Goal: Task Accomplishment & Management: Manage account settings

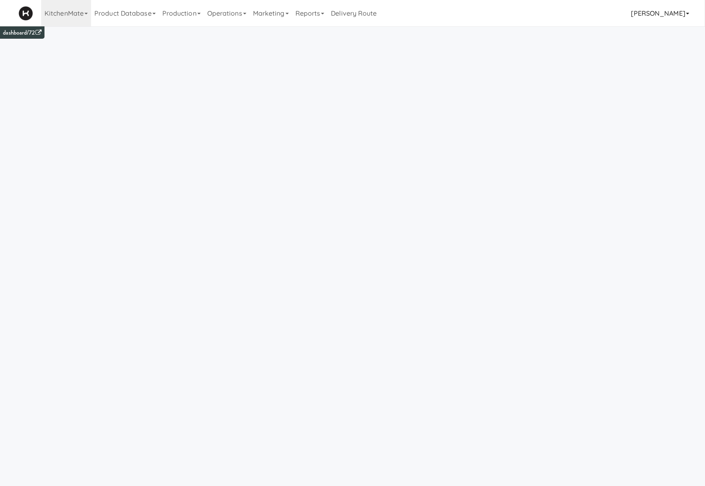
click at [652, 7] on link "[PERSON_NAME]" at bounding box center [660, 13] width 65 height 26
drag, startPoint x: 219, startPoint y: 11, endPoint x: 223, endPoint y: 26, distance: 15.4
click at [219, 12] on link "Operations" at bounding box center [227, 13] width 46 height 26
click at [238, 122] on link "Cabinets" at bounding box center [237, 118] width 66 height 15
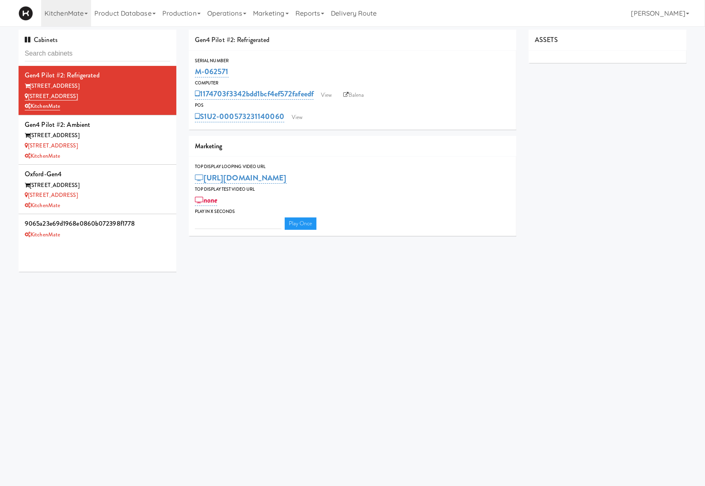
type input "3"
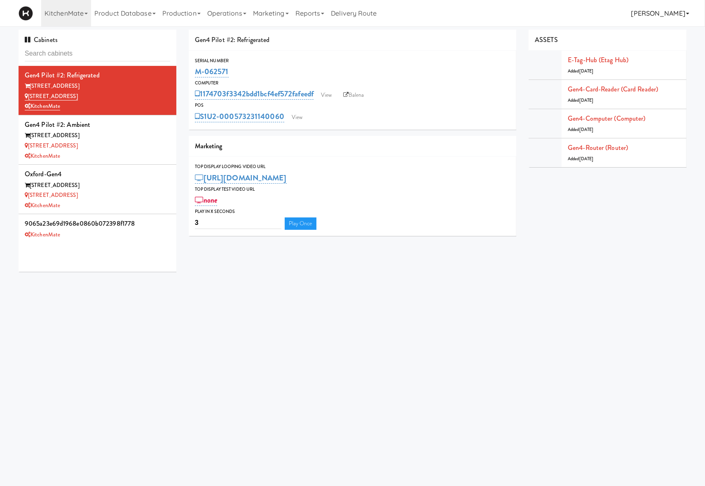
click at [660, 14] on link "[PERSON_NAME]" at bounding box center [660, 13] width 65 height 26
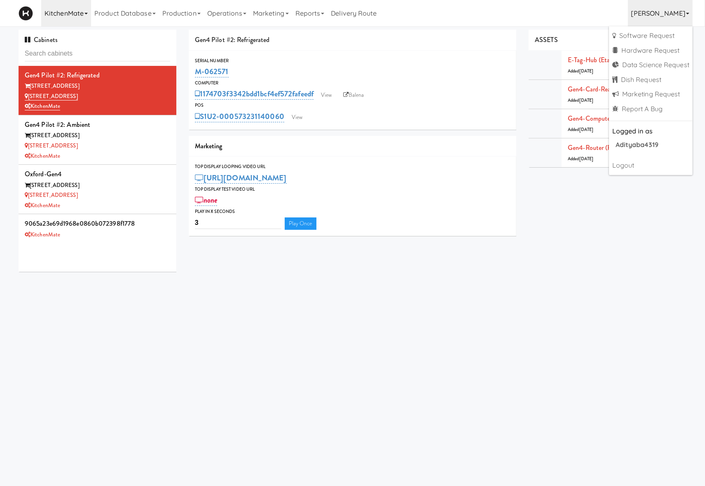
click at [61, 11] on link "KitchenMate" at bounding box center [66, 13] width 50 height 26
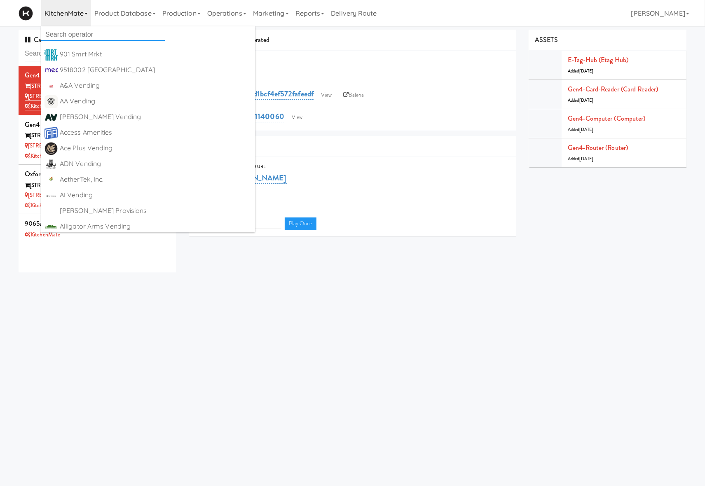
click at [58, 37] on input "text" at bounding box center [103, 34] width 124 height 12
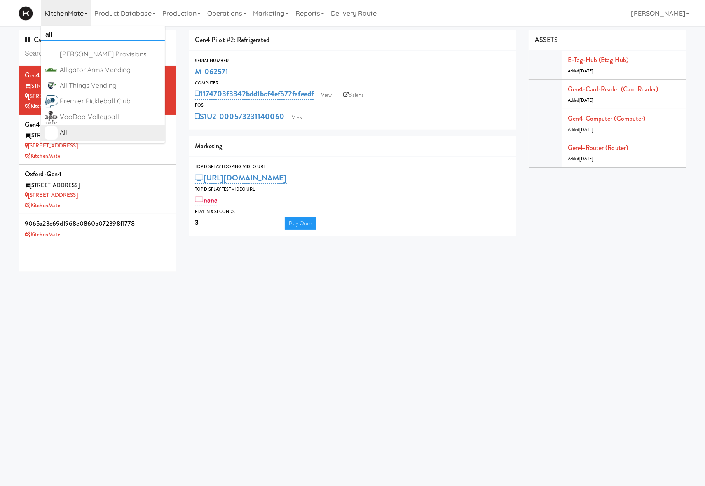
type input "all"
click at [74, 133] on div "All" at bounding box center [111, 132] width 102 height 12
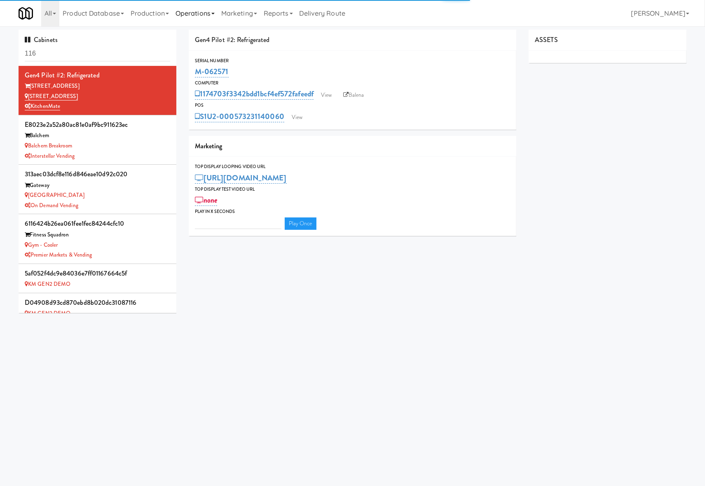
type input "3"
click at [213, 23] on link "Operations" at bounding box center [195, 13] width 46 height 26
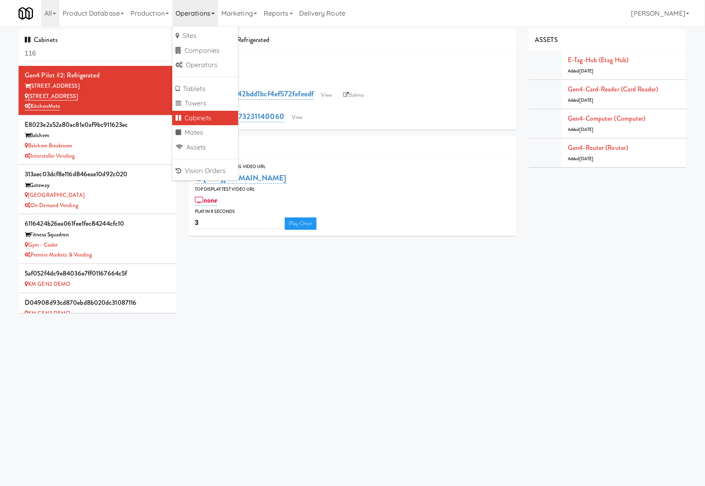
drag, startPoint x: 62, startPoint y: 62, endPoint x: 65, endPoint y: 56, distance: 7.0
click at [62, 62] on div "Cabinets 116" at bounding box center [98, 48] width 158 height 36
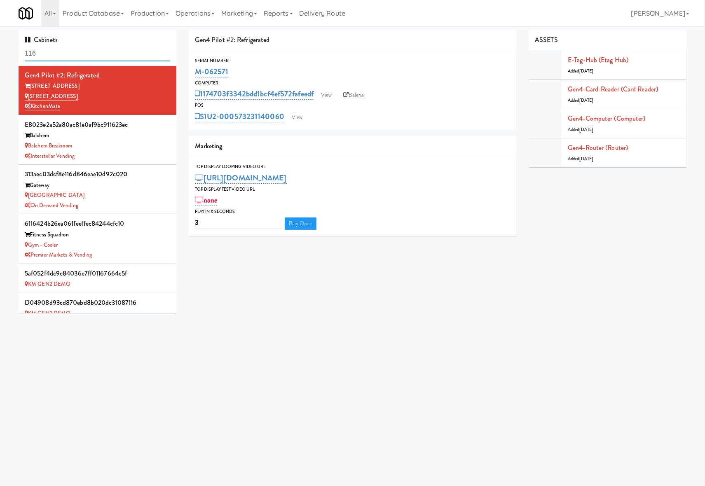
click at [65, 56] on input "116" at bounding box center [97, 53] width 145 height 15
type input "baker"
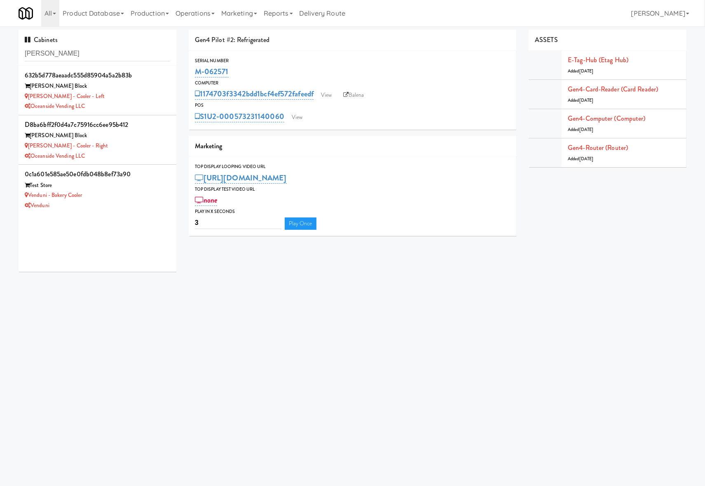
drag, startPoint x: 130, startPoint y: 108, endPoint x: 176, endPoint y: 107, distance: 46.2
click at [131, 107] on div "Oceanside Vending LLC" at bounding box center [97, 106] width 145 height 10
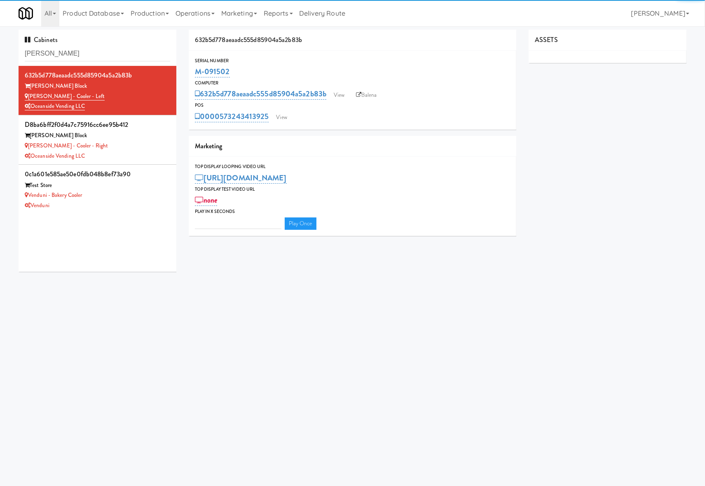
type input "3"
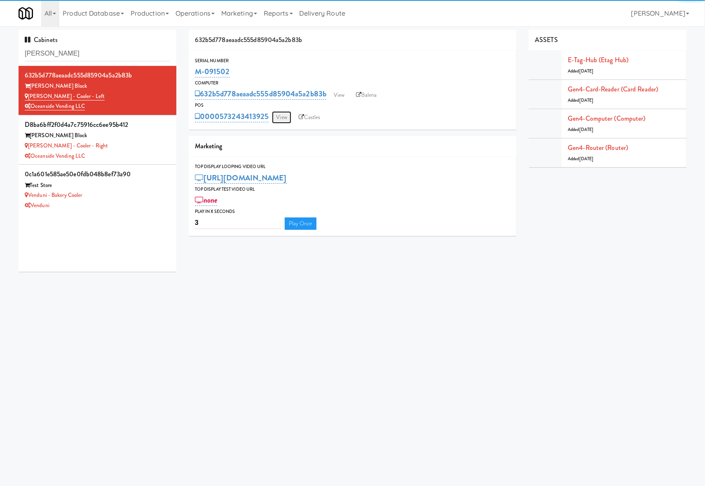
click at [283, 115] on link "View" at bounding box center [281, 117] width 19 height 12
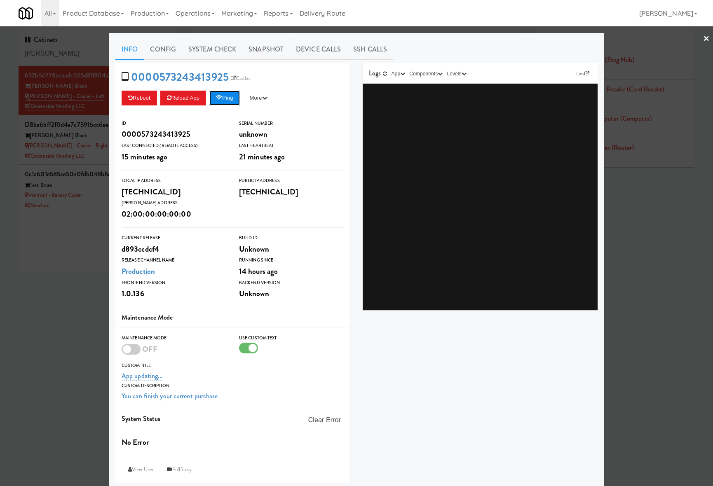
click at [234, 98] on button "Ping" at bounding box center [224, 98] width 30 height 15
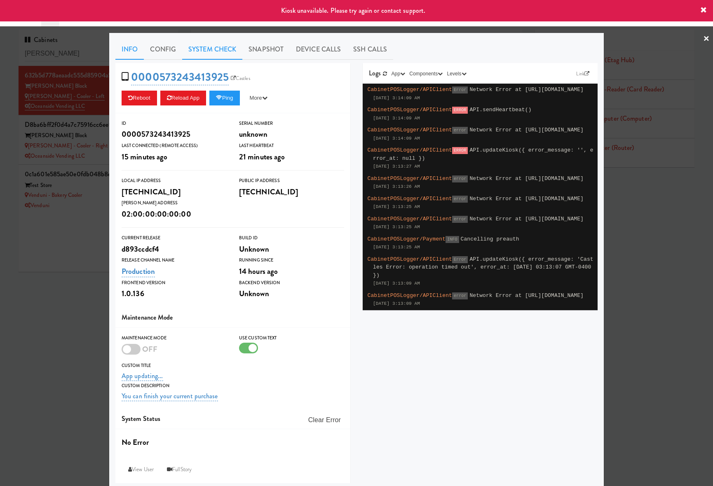
click at [212, 51] on link "System Check" at bounding box center [212, 49] width 60 height 21
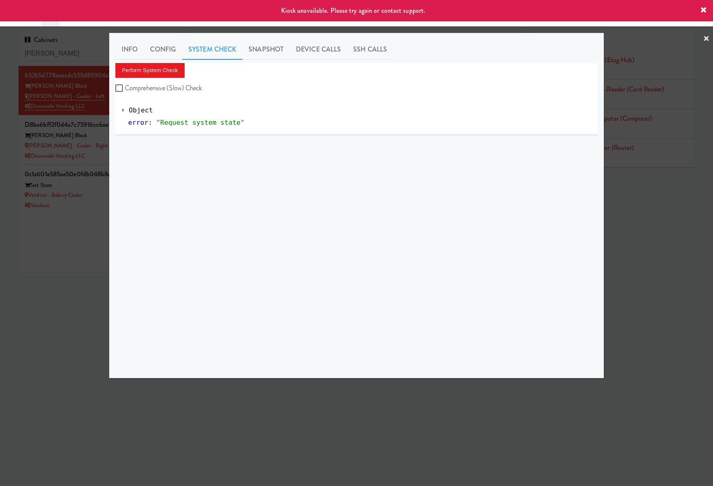
click at [88, 257] on div at bounding box center [356, 243] width 713 height 486
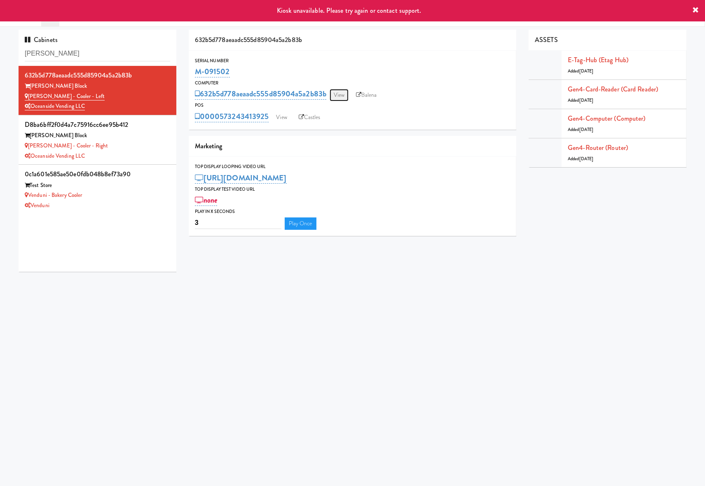
click at [338, 91] on link "View" at bounding box center [339, 95] width 19 height 12
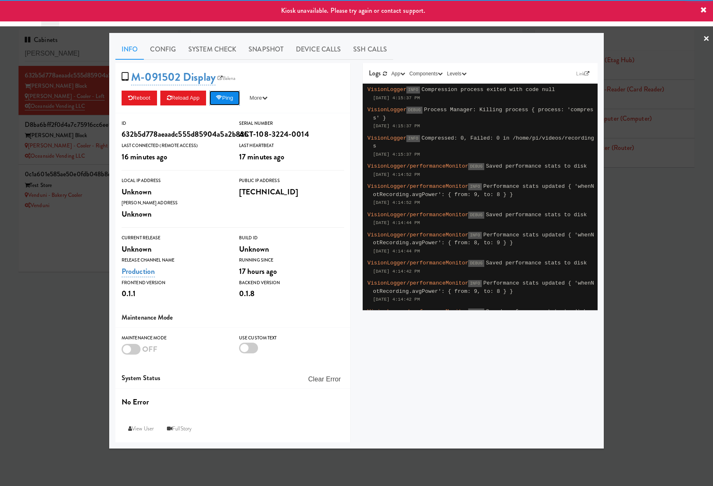
click at [234, 102] on button "Ping" at bounding box center [224, 98] width 30 height 15
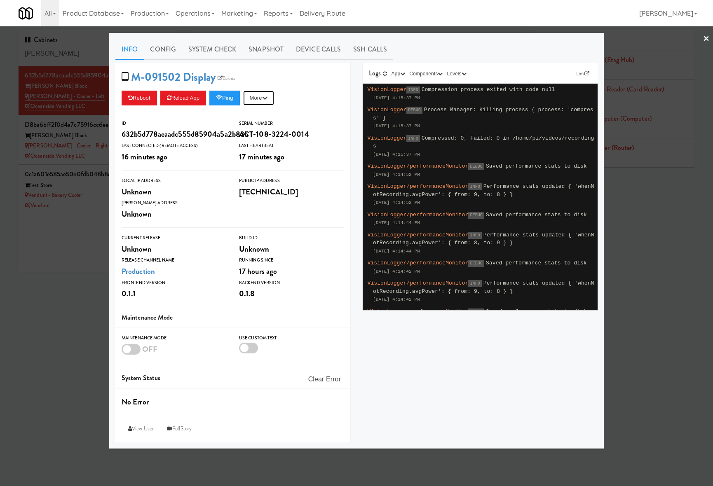
drag, startPoint x: 259, startPoint y: 96, endPoint x: 262, endPoint y: 109, distance: 13.6
click at [260, 96] on button "More" at bounding box center [258, 98] width 31 height 15
click at [176, 171] on div "ID 632b5d778aeaadc555d85904a5a2b83b Serial Number ACT-108-3224-0014 Last Connec…" at bounding box center [232, 210] width 235 height 194
drag, startPoint x: 36, startPoint y: 272, endPoint x: 124, endPoint y: 216, distance: 104.9
click at [37, 268] on div at bounding box center [356, 243] width 713 height 486
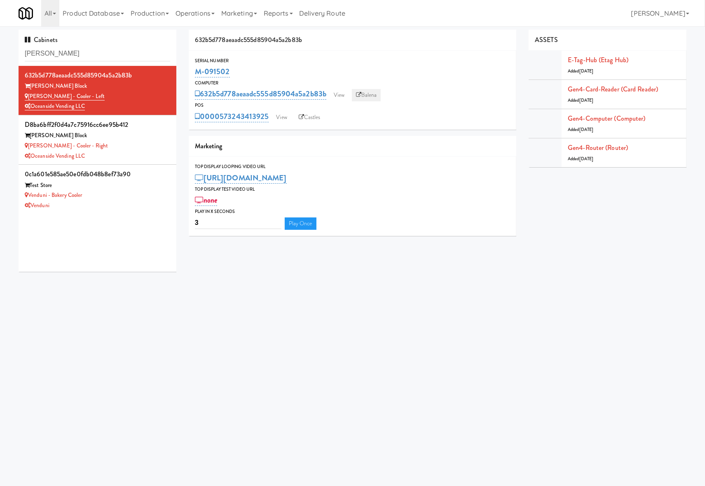
click at [361, 93] on icon at bounding box center [358, 94] width 5 height 5
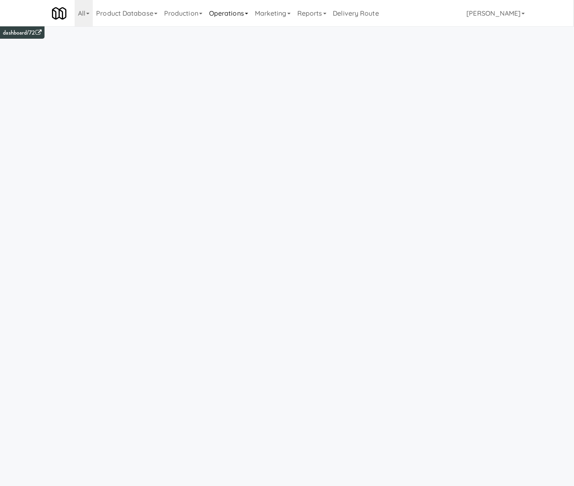
click at [206, 18] on link "Operations" at bounding box center [229, 13] width 46 height 26
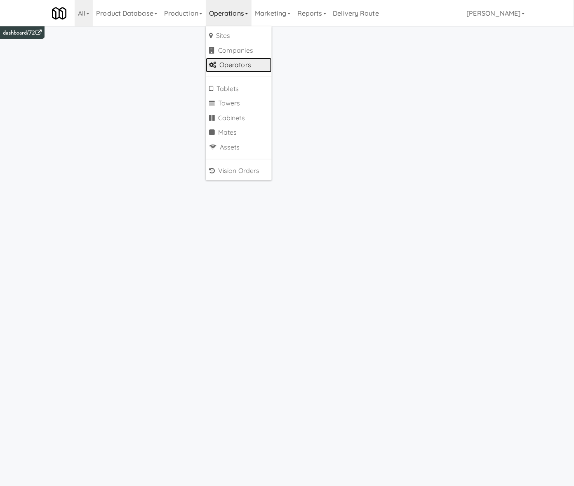
click at [220, 63] on link "Operators" at bounding box center [239, 65] width 66 height 15
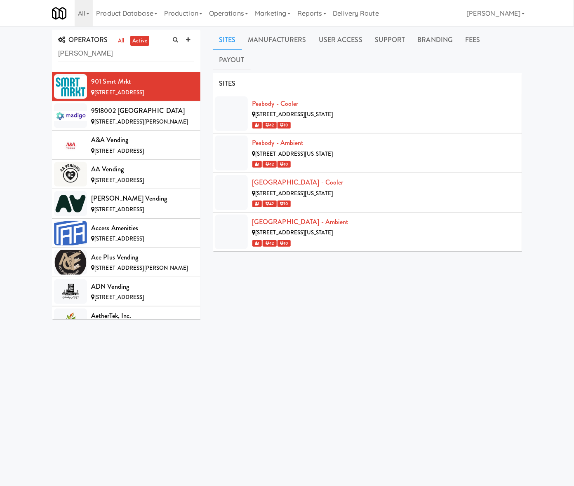
type input "bothwell"
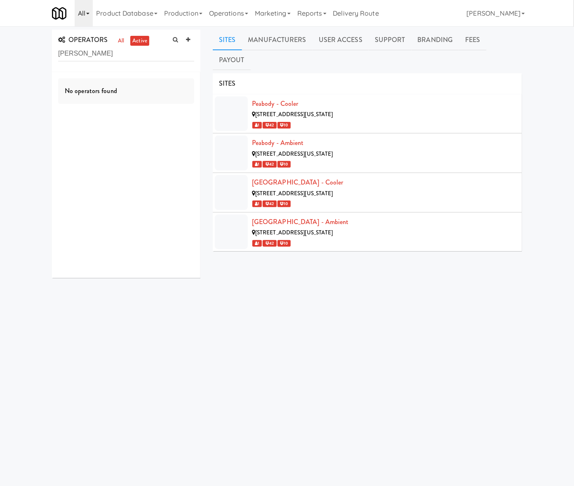
click at [75, 17] on link "All" at bounding box center [84, 13] width 18 height 26
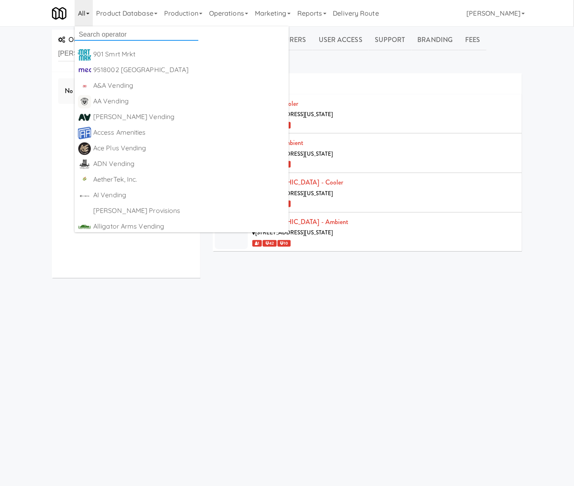
click at [87, 38] on input "text" at bounding box center [137, 34] width 124 height 12
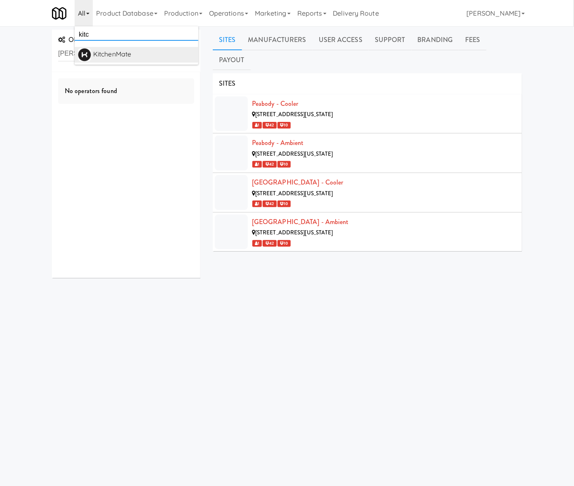
type input "kitc"
click at [93, 53] on div "KitchenMate" at bounding box center [144, 54] width 102 height 12
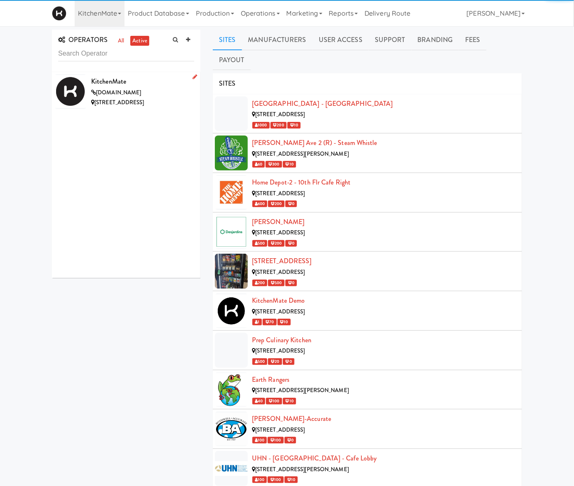
click at [124, 87] on div "KitchenMate" at bounding box center [142, 81] width 103 height 12
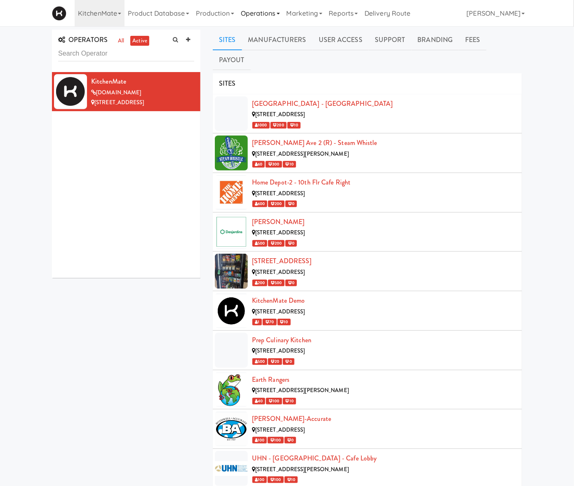
click at [237, 12] on link "Operations" at bounding box center [260, 13] width 46 height 26
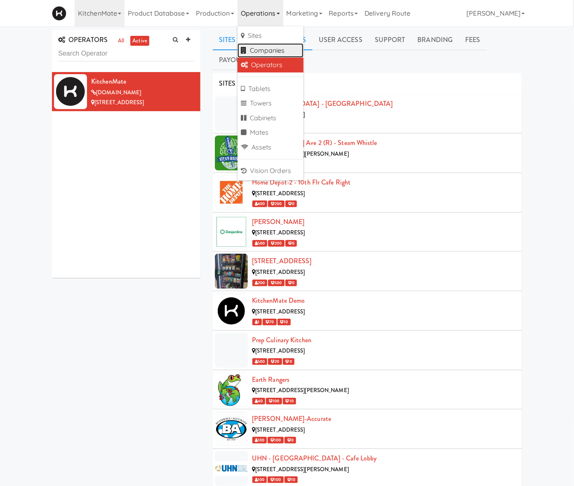
click at [256, 49] on link "Companies" at bounding box center [270, 50] width 66 height 15
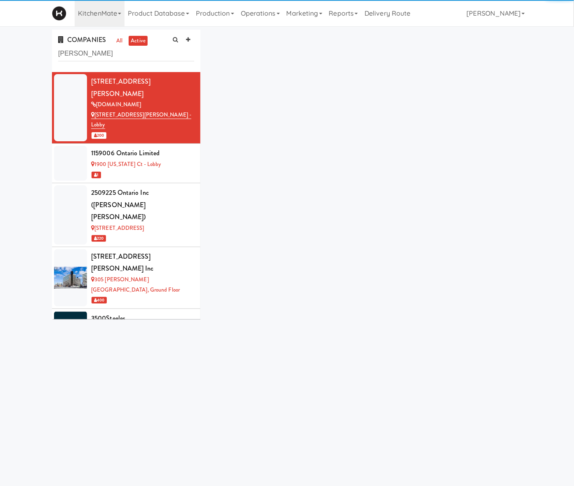
type input "bothwell"
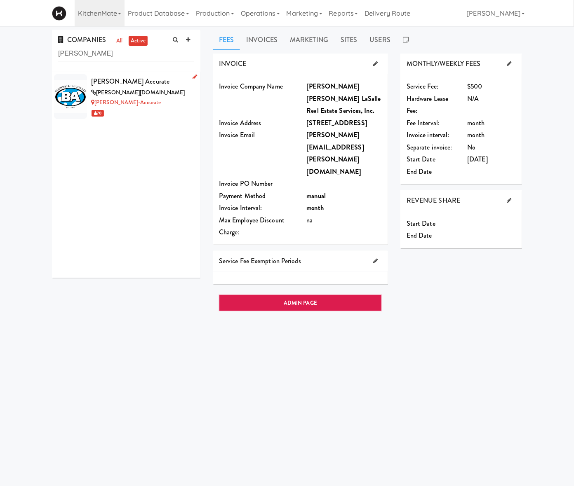
click at [136, 118] on div "70" at bounding box center [142, 113] width 103 height 10
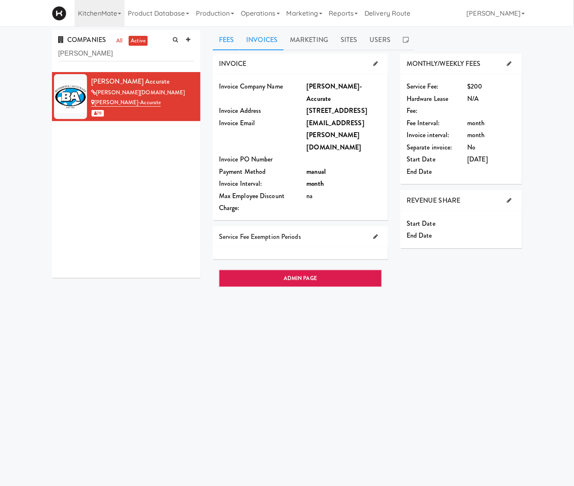
click at [244, 32] on link "Invoices" at bounding box center [262, 40] width 44 height 21
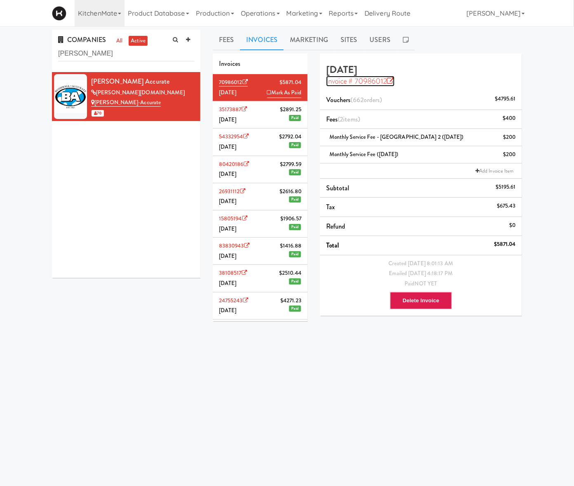
click at [377, 81] on link "Invoice # 70986012" at bounding box center [360, 81] width 68 height 11
click at [260, 119] on li "35173887 $2891.25 June 2025 Paid" at bounding box center [260, 114] width 95 height 27
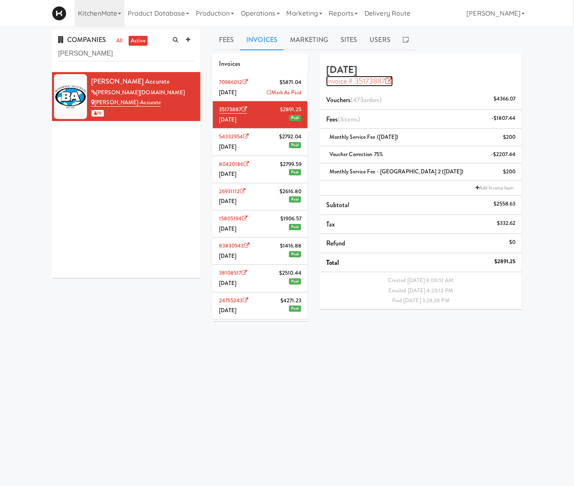
click at [382, 82] on link "Invoice # 35173887" at bounding box center [359, 81] width 67 height 11
click at [241, 94] on li "70986012 $5871.04 July 2025 Mark As Paid" at bounding box center [260, 87] width 95 height 27
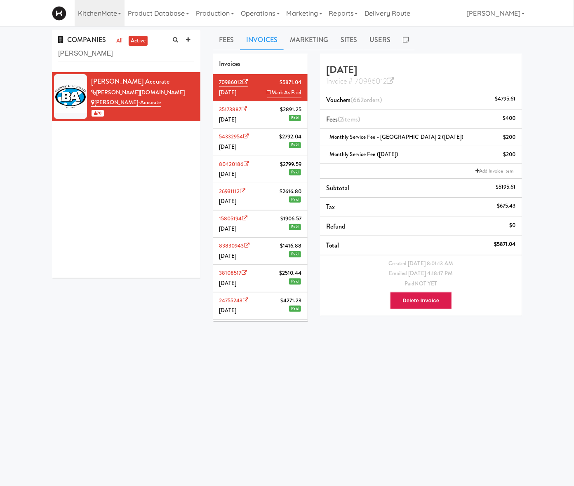
click at [246, 172] on li "80420186 $2799.59 April 2025 Paid" at bounding box center [260, 169] width 95 height 27
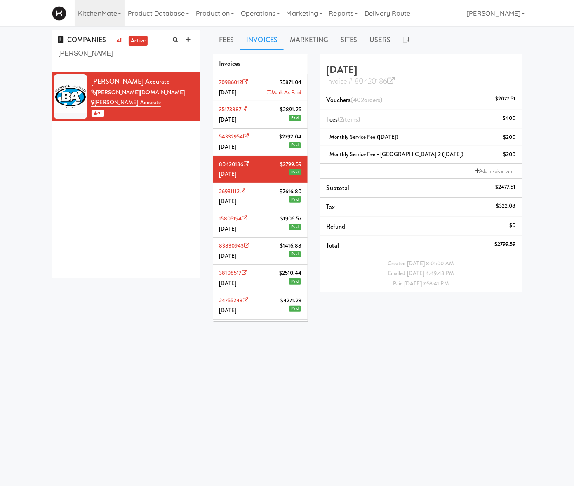
click at [254, 145] on li "54332954 $2792.04 May 2025 Paid" at bounding box center [260, 142] width 95 height 27
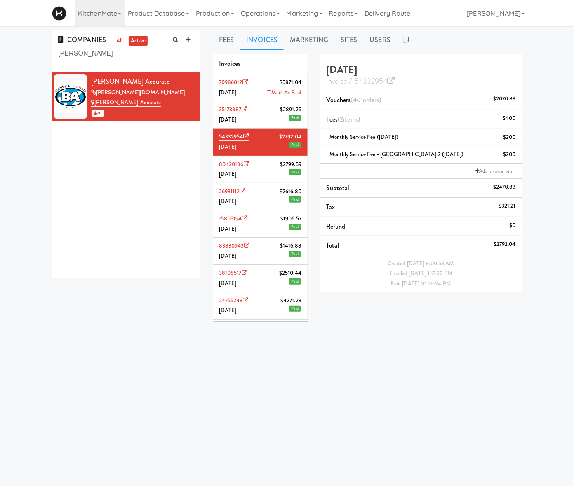
click at [254, 123] on li "35173887 $2891.25 June 2025 Paid" at bounding box center [260, 114] width 95 height 27
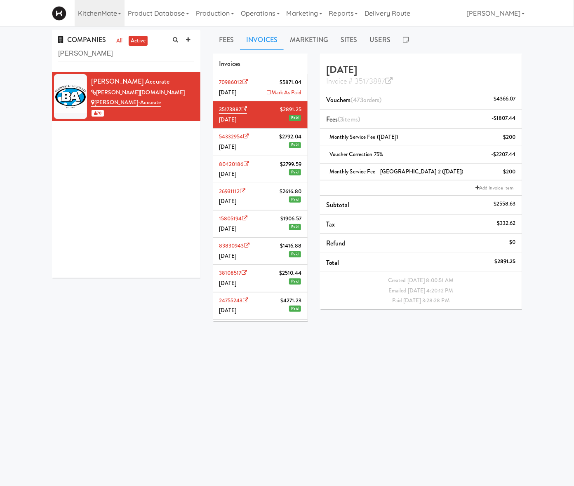
click at [246, 94] on li "70986012 $5871.04 July 2025 Mark As Paid" at bounding box center [260, 87] width 95 height 27
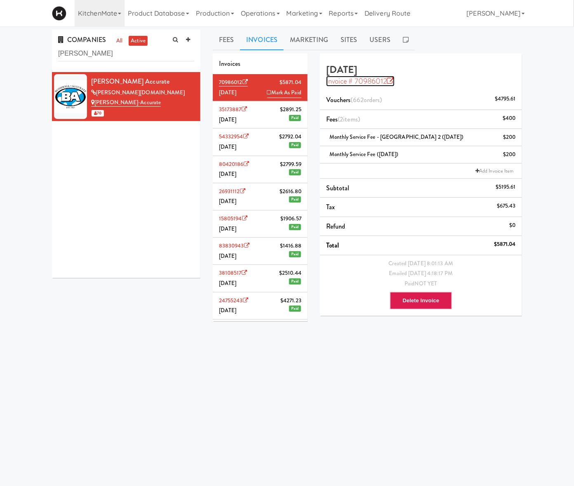
click at [371, 80] on link "Invoice # 70986012" at bounding box center [360, 81] width 68 height 11
click at [70, 369] on body "Okay Okay Select date: previous 2025-Aug next Su Mo Tu We Th Fr Sa 27 28 29 30 …" at bounding box center [287, 269] width 574 height 486
click at [223, 51] on div "Fees Invoices Marketing Sites Users INVOICE Invoice Company Name Bothwell-Accur…" at bounding box center [367, 196] width 309 height 333
click at [214, 34] on link "Fees" at bounding box center [226, 40] width 27 height 21
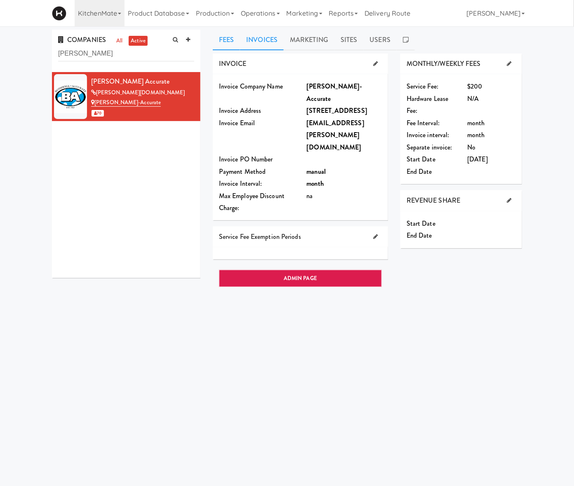
drag, startPoint x: 241, startPoint y: 37, endPoint x: 238, endPoint y: 34, distance: 4.4
click at [241, 36] on link "Invoices" at bounding box center [262, 40] width 44 height 21
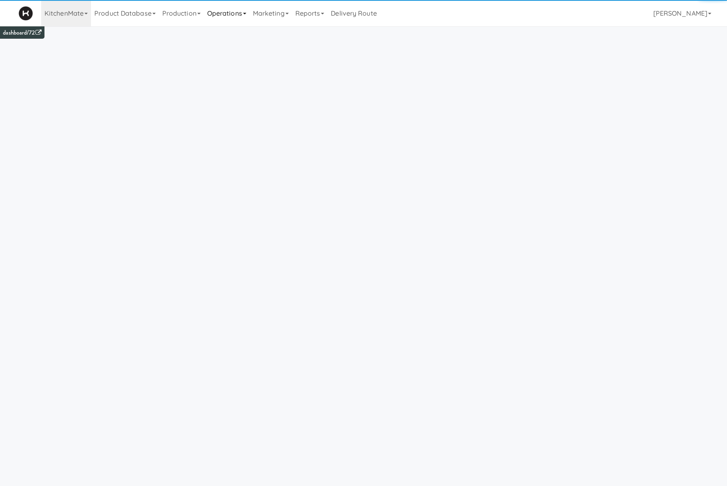
click at [221, 9] on link "Operations" at bounding box center [227, 13] width 46 height 26
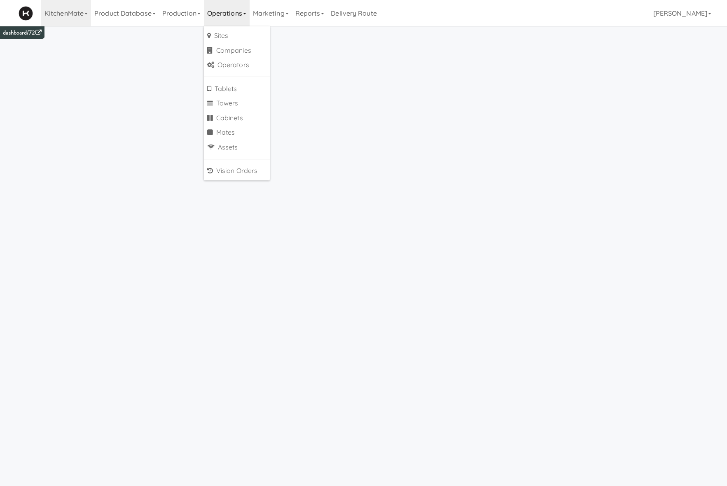
drag, startPoint x: 279, startPoint y: 5, endPoint x: 286, endPoint y: 38, distance: 33.5
click at [279, 8] on link "Marketing" at bounding box center [271, 13] width 42 height 26
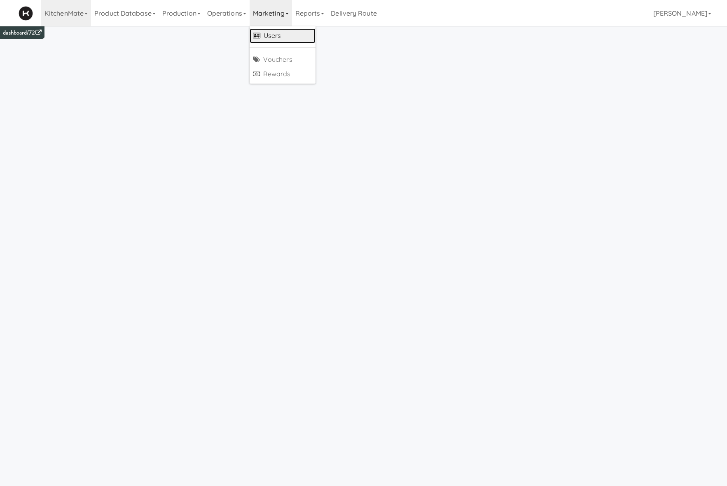
click at [288, 40] on link "Users" at bounding box center [283, 35] width 66 height 15
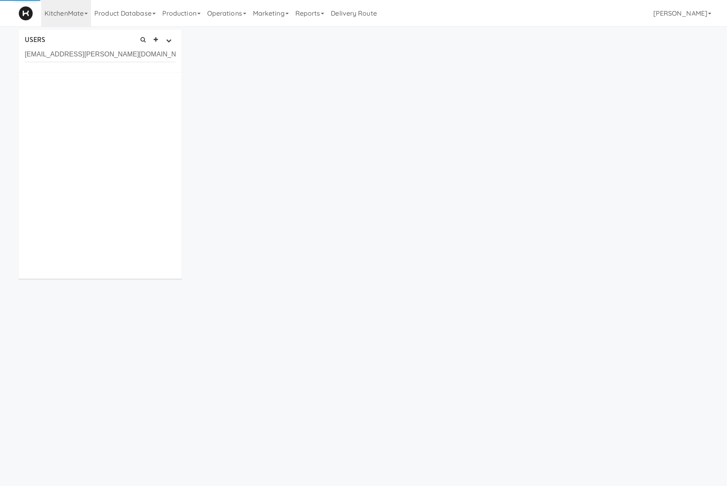
type input "[EMAIL_ADDRESS][PERSON_NAME][DOMAIN_NAME]"
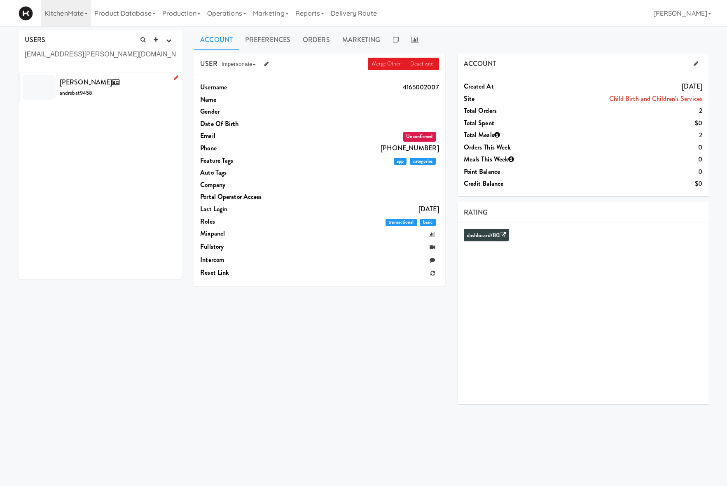
drag, startPoint x: 124, startPoint y: 96, endPoint x: 131, endPoint y: 94, distance: 6.9
click at [124, 95] on div "[PERSON_NAME] andrebat9458" at bounding box center [118, 87] width 116 height 22
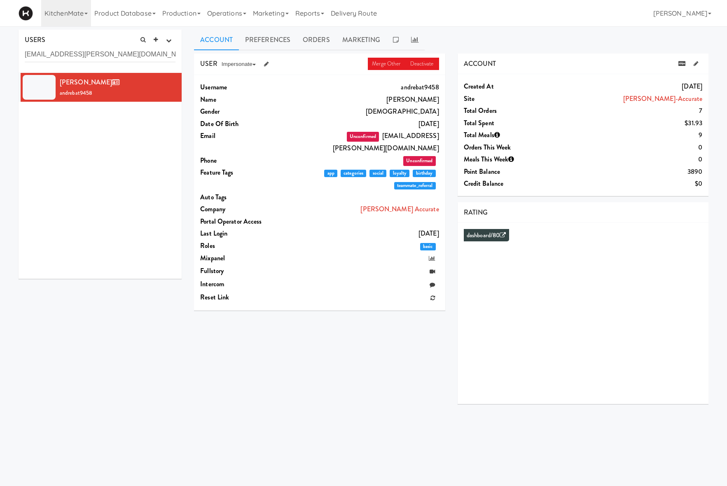
click at [365, 132] on dd "Unconfirmed [EMAIL_ADDRESS][PERSON_NAME][DOMAIN_NAME]" at bounding box center [367, 142] width 143 height 24
click at [326, 45] on link "Orders" at bounding box center [317, 40] width 40 height 21
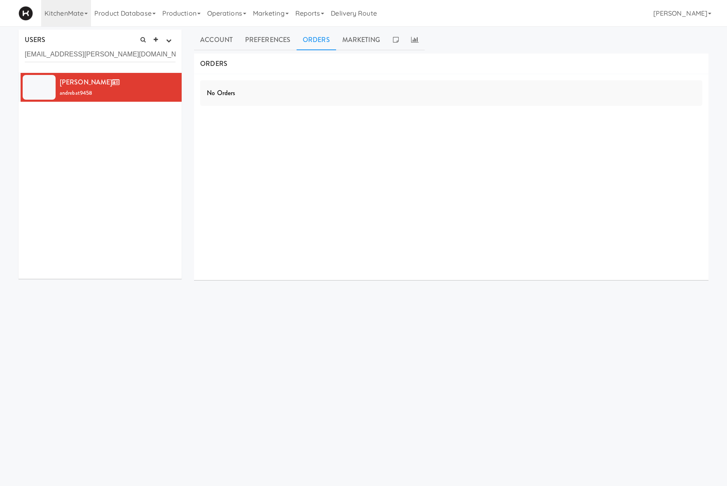
click at [347, 51] on div "Account Preferences Orders Marketing USER Merge Other Deactivate Impersonate on…" at bounding box center [451, 196] width 515 height 333
click at [353, 42] on link "Marketing" at bounding box center [361, 40] width 51 height 21
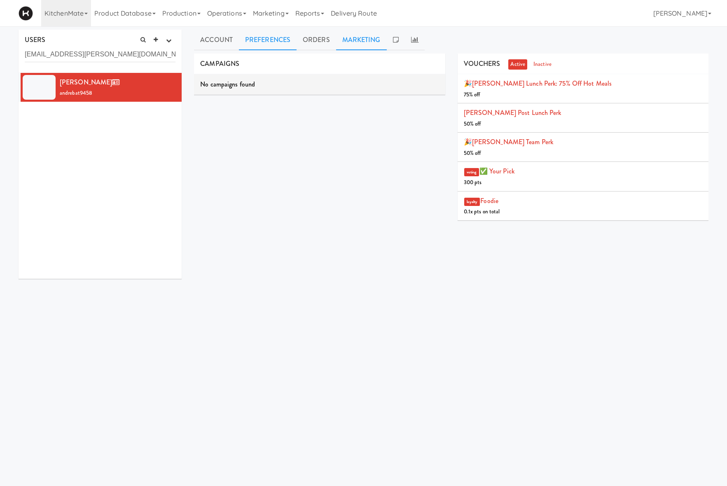
click at [269, 40] on link "Preferences" at bounding box center [268, 40] width 58 height 21
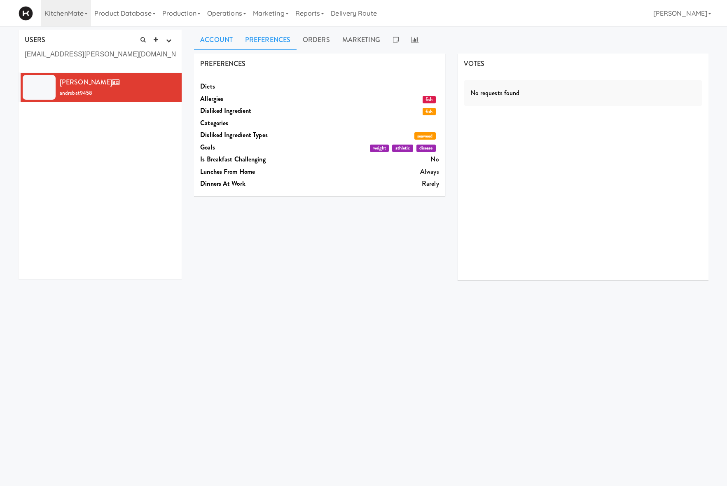
click at [220, 38] on link "Account" at bounding box center [216, 40] width 45 height 21
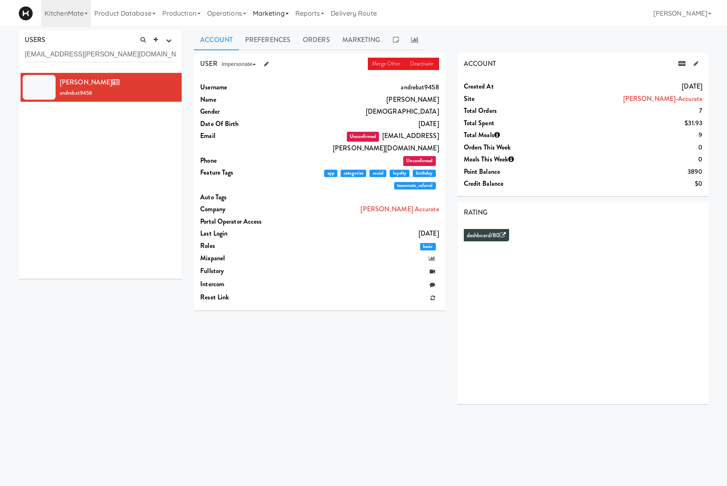
click at [258, 17] on link "Marketing" at bounding box center [271, 13] width 42 height 26
click at [295, 59] on link "Vouchers" at bounding box center [283, 59] width 66 height 15
click at [684, 62] on icon at bounding box center [682, 63] width 7 height 5
click at [75, 15] on link "KitchenMate" at bounding box center [66, 13] width 50 height 26
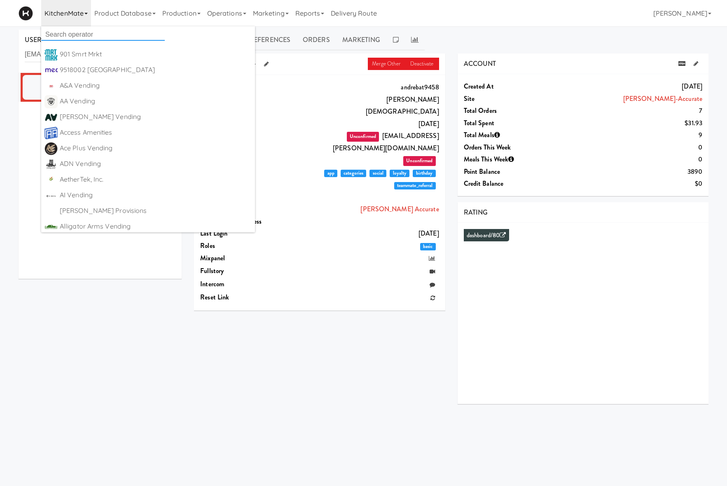
click at [78, 32] on input "text" at bounding box center [103, 34] width 124 height 12
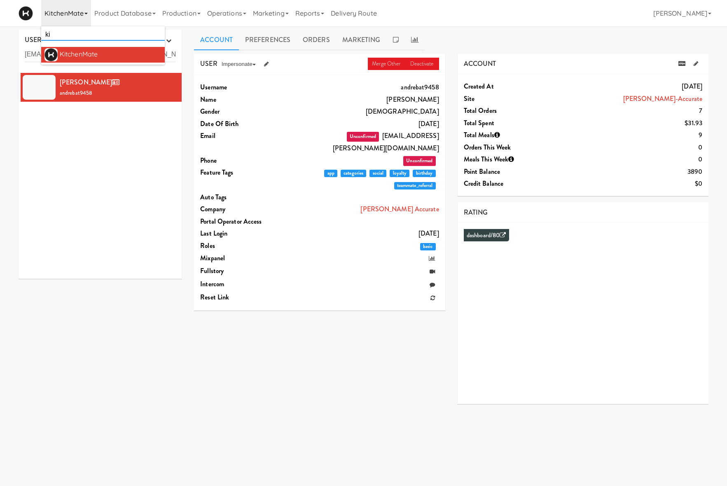
type input "k"
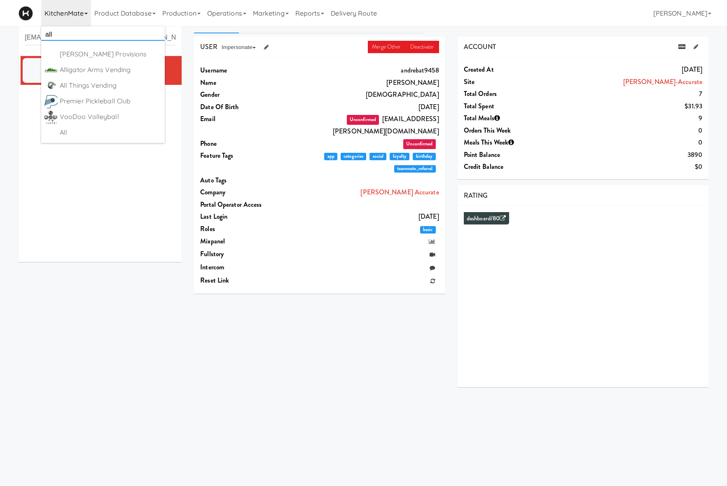
scroll to position [26, 0]
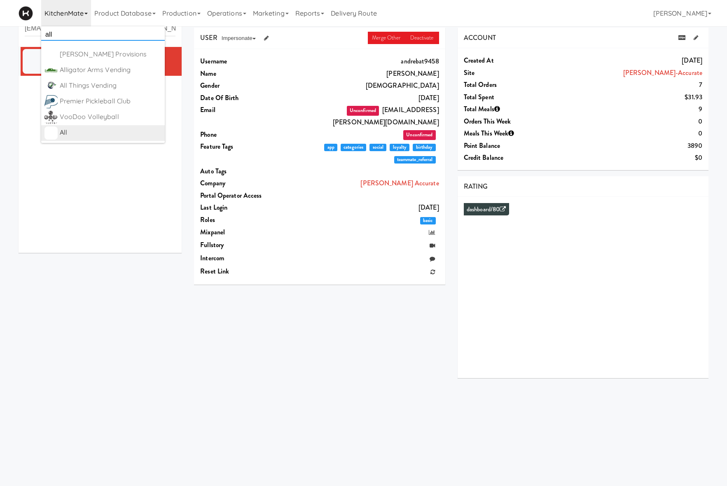
type input "all"
click at [108, 134] on div "All" at bounding box center [111, 132] width 102 height 12
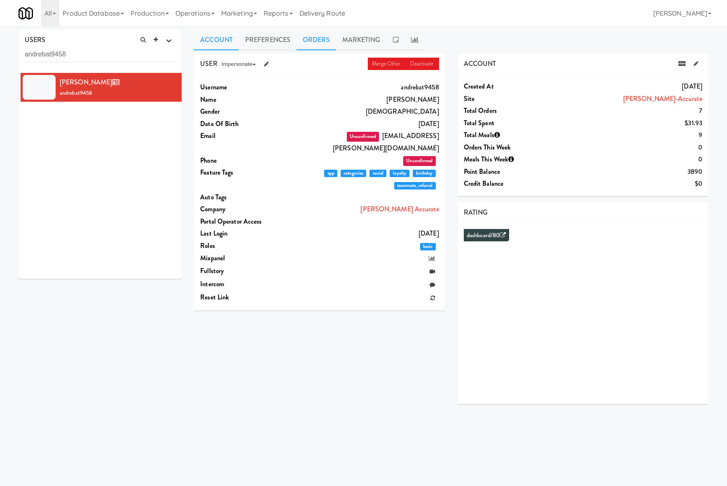
click at [331, 35] on link "Orders" at bounding box center [317, 40] width 40 height 21
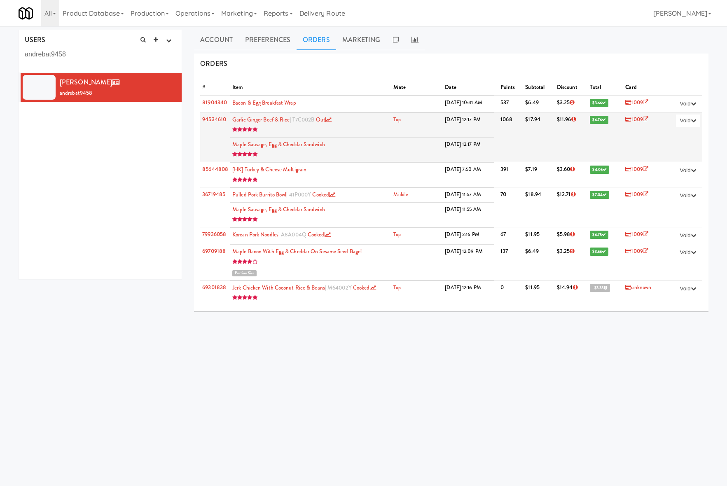
click at [374, 145] on td "Maple Sausage, Egg & Cheddar Sandwich" at bounding box center [310, 149] width 161 height 25
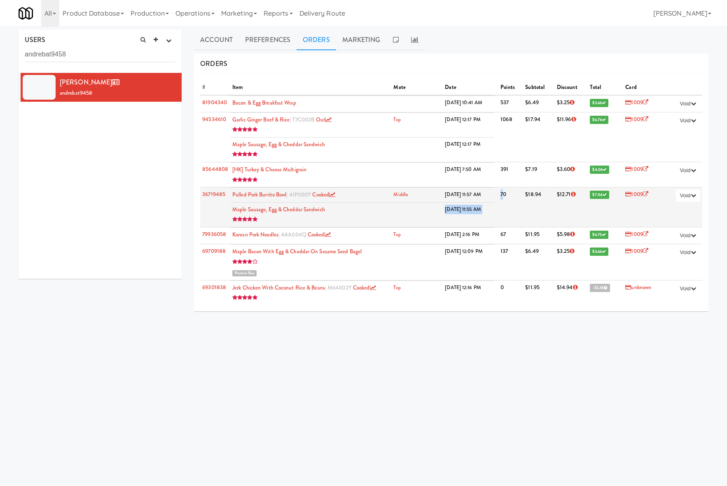
drag, startPoint x: 430, startPoint y: 209, endPoint x: 497, endPoint y: 216, distance: 67.9
click at [497, 216] on tr "36719485 Pulled Pork Burrito Bowl | 41P000Y cooked Middle [DATE] 11:57 AM Maple…" at bounding box center [451, 207] width 502 height 40
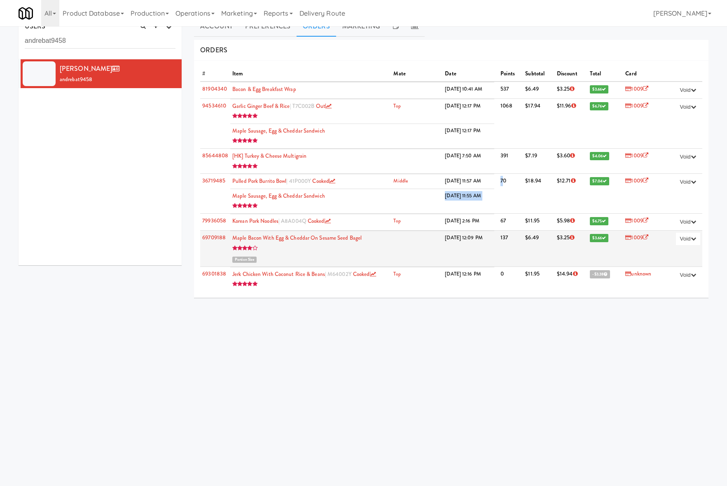
scroll to position [26, 0]
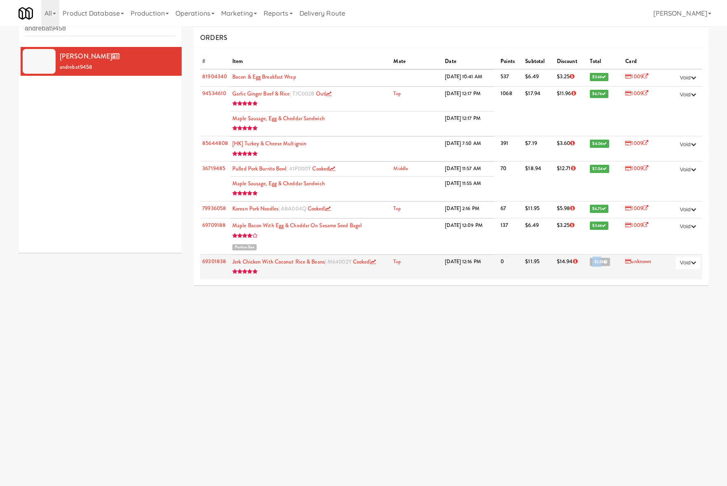
drag, startPoint x: 592, startPoint y: 263, endPoint x: 582, endPoint y: 264, distance: 9.9
click at [590, 264] on span "-$3.38" at bounding box center [600, 262] width 20 height 8
drag, startPoint x: 593, startPoint y: 264, endPoint x: 584, endPoint y: 264, distance: 9.5
click at [590, 264] on span "-$3.38" at bounding box center [600, 262] width 20 height 8
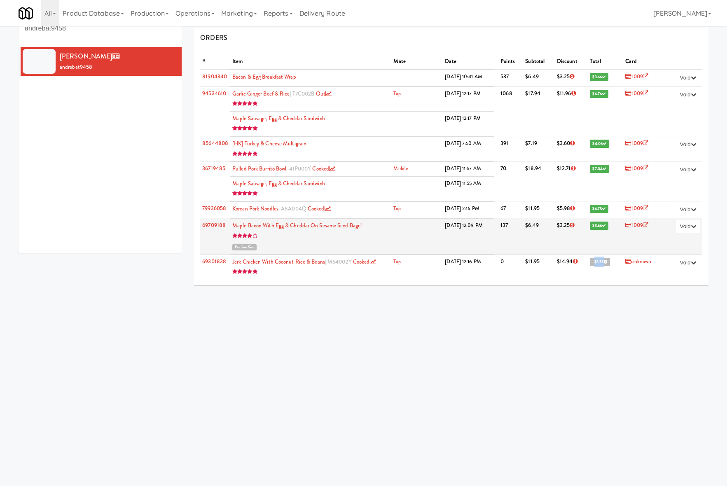
drag, startPoint x: 472, startPoint y: 260, endPoint x: 448, endPoint y: 246, distance: 28.1
click at [435, 262] on tr "Jerk Chicken with Coconut Rice & Beans | M64002Y cooked Top 7/22/25 12:16 PM" at bounding box center [362, 267] width 264 height 25
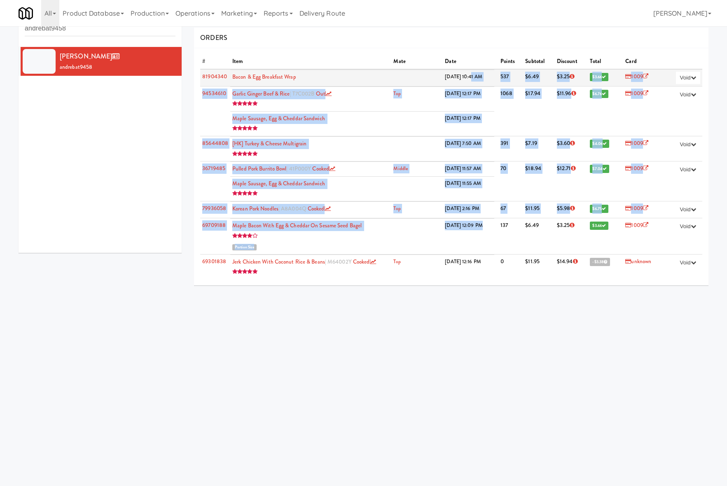
drag, startPoint x: 475, startPoint y: 225, endPoint x: 464, endPoint y: 83, distance: 143.0
click at [464, 83] on tbody "81904340 Bacon & Egg Breakfast Wrap 8/8/25 10:41 AM 537 $6.49 $3.25 $3.66 1009 …" at bounding box center [451, 174] width 502 height 210
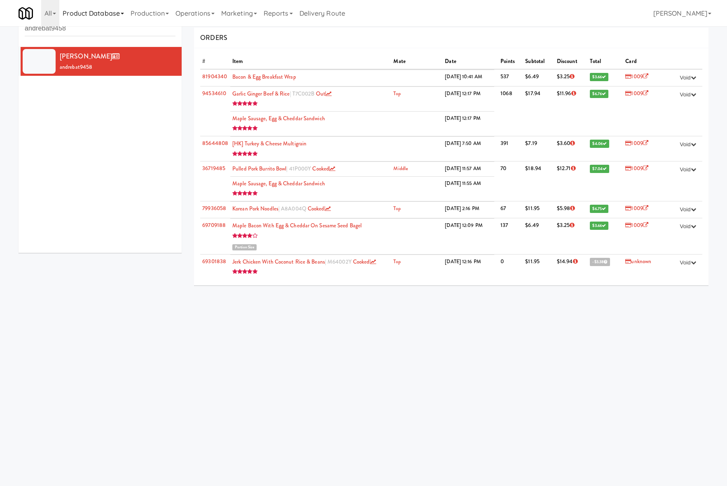
click at [102, 26] on link "Product Database" at bounding box center [93, 13] width 68 height 26
click at [0, 0] on ul "Ingredients Ingredient Types Suppliers Recipes Recipe Types Products Pod Layout…" at bounding box center [0, 0] width 0 height 0
click at [111, 33] on input "andrebat9458" at bounding box center [100, 28] width 151 height 15
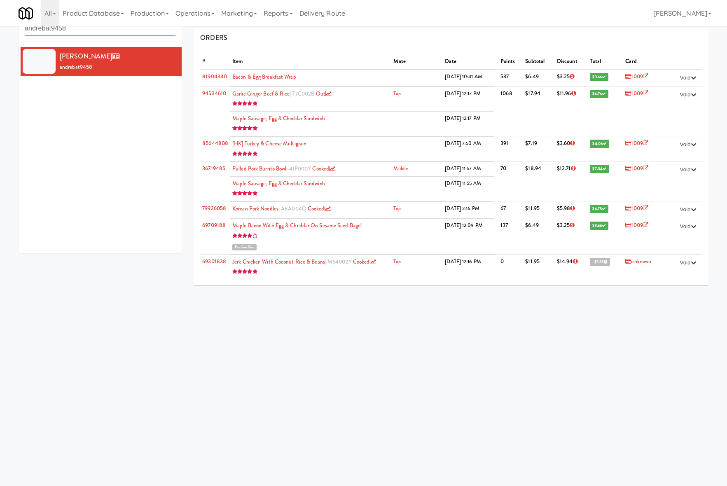
paste input "edraggert"
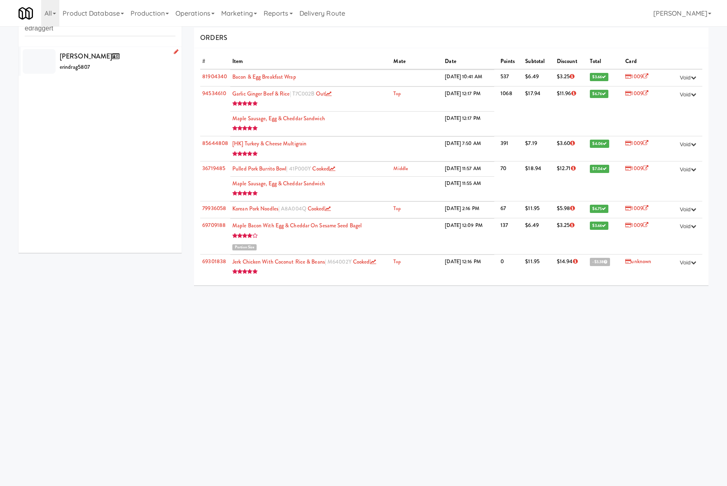
click at [133, 70] on div "Erin Dragert erindrag5807" at bounding box center [118, 61] width 116 height 22
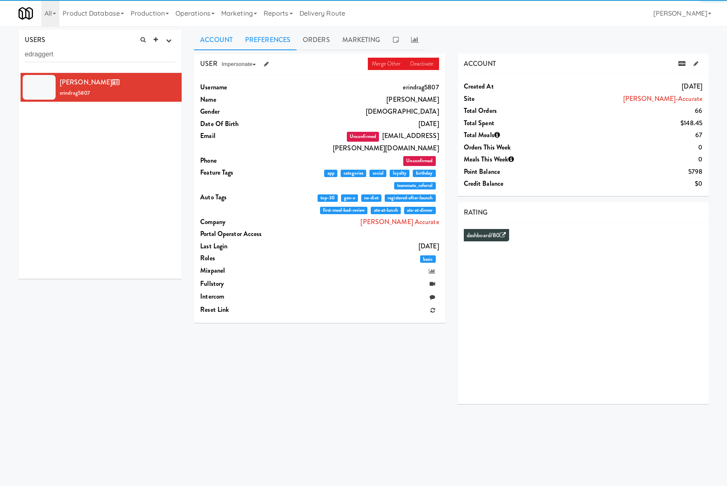
click at [271, 30] on link "Preferences" at bounding box center [268, 40] width 58 height 21
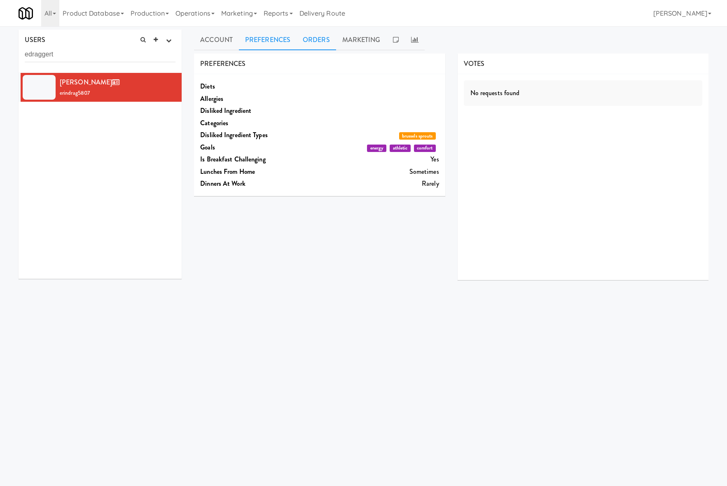
click at [307, 38] on link "Orders" at bounding box center [317, 40] width 40 height 21
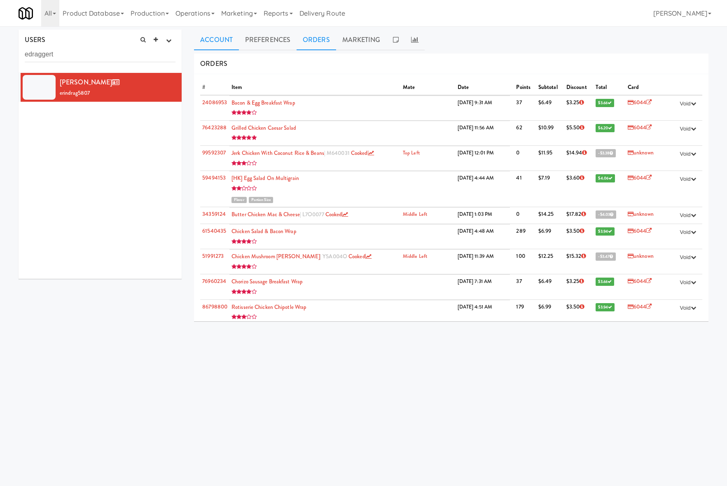
drag, startPoint x: 220, startPoint y: 40, endPoint x: 225, endPoint y: 39, distance: 4.3
click at [222, 40] on link "Account" at bounding box center [216, 40] width 45 height 21
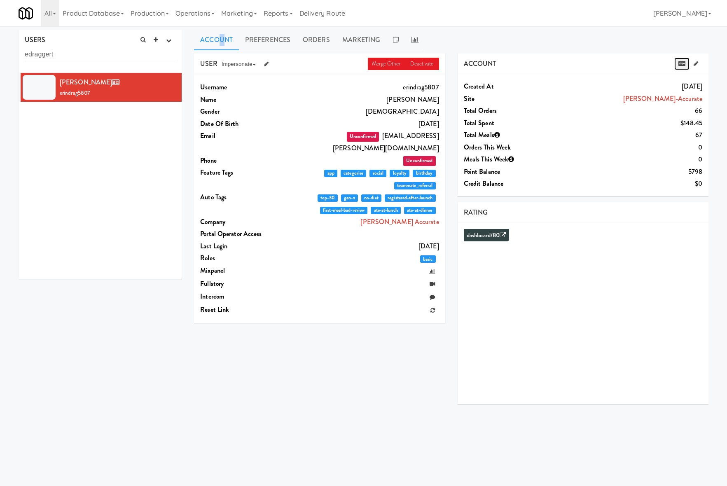
click at [681, 64] on icon at bounding box center [682, 63] width 7 height 5
click at [318, 36] on link "Orders" at bounding box center [317, 40] width 40 height 21
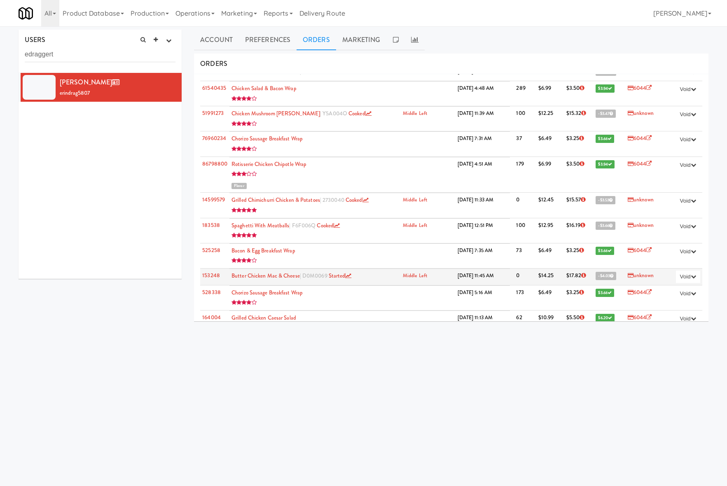
scroll to position [120, 0]
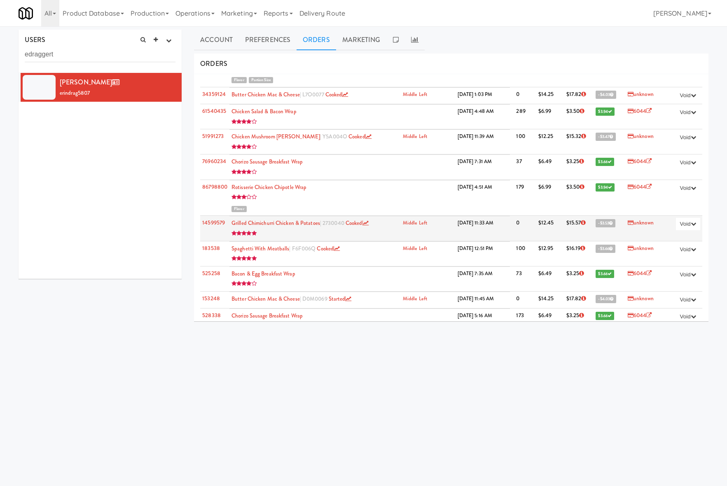
drag, startPoint x: 487, startPoint y: 225, endPoint x: 428, endPoint y: 227, distance: 58.9
click at [428, 227] on tr "Grilled Chimichurri Chicken & Potatoes | 2730040 cooked Middle Left 5/26/25 11:…" at bounding box center [370, 228] width 281 height 25
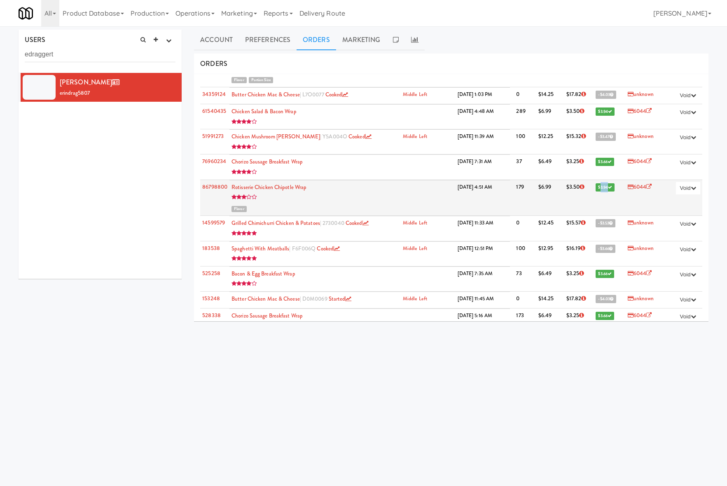
drag, startPoint x: 596, startPoint y: 187, endPoint x: 583, endPoint y: 203, distance: 20.5
click at [596, 192] on span "$3.94" at bounding box center [605, 187] width 19 height 8
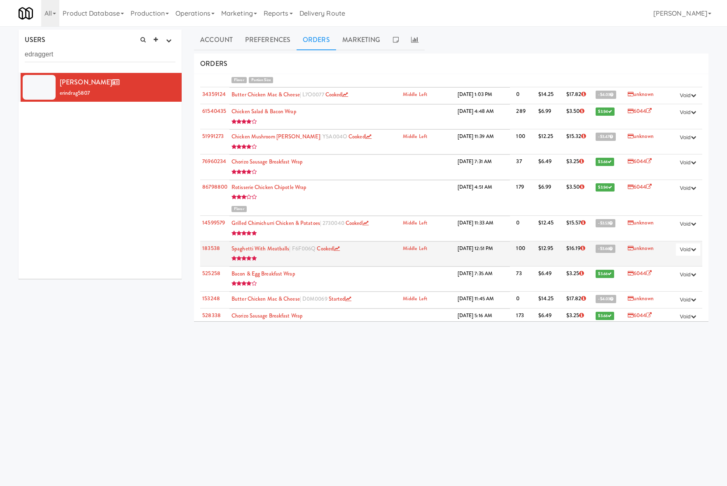
click at [600, 243] on td "-$3.66" at bounding box center [610, 253] width 32 height 25
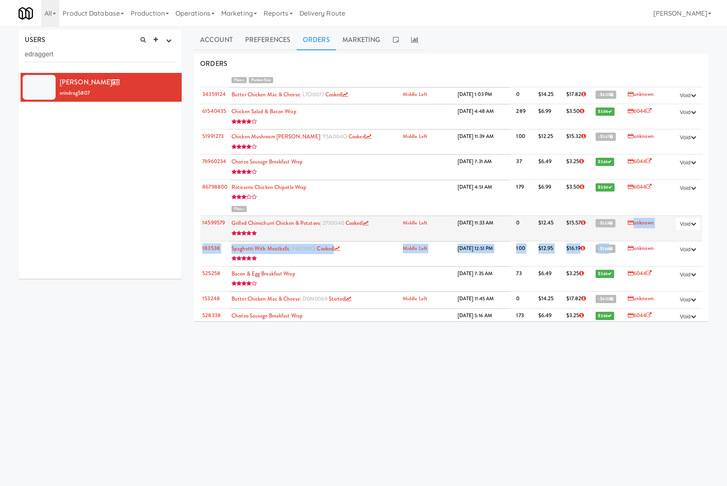
drag, startPoint x: 607, startPoint y: 258, endPoint x: 597, endPoint y: 223, distance: 36.5
click at [602, 237] on td "-$3.53" at bounding box center [610, 228] width 32 height 25
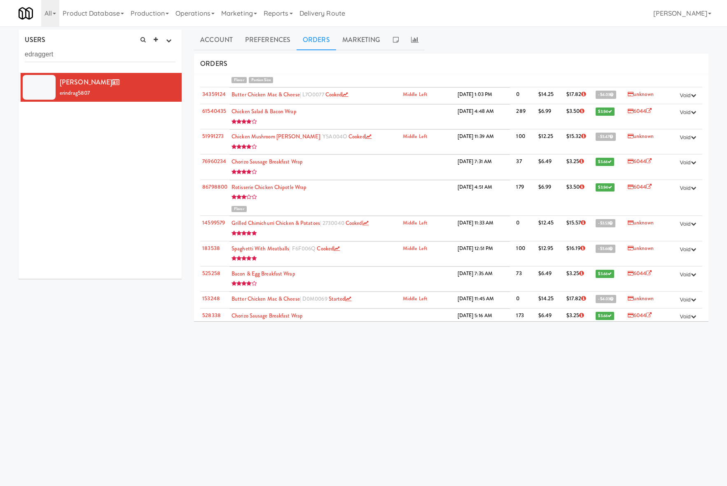
click at [119, 62] on div "USERS active Ordered this week Didn't order this week 1 this week 2 this week 3…" at bounding box center [100, 51] width 163 height 43
click at [119, 58] on input "edraggert" at bounding box center [100, 54] width 151 height 15
click at [119, 59] on input "edraggert" at bounding box center [100, 54] width 151 height 15
paste input "gleal"
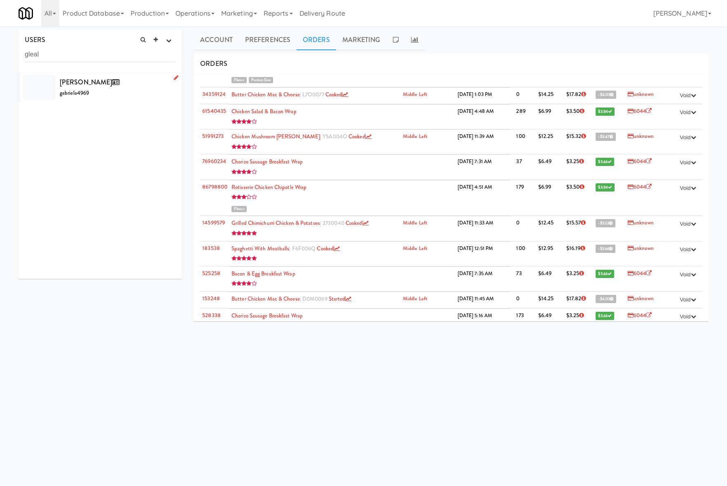
click at [133, 84] on div "Gabriela Leal gabriela4969" at bounding box center [118, 87] width 116 height 22
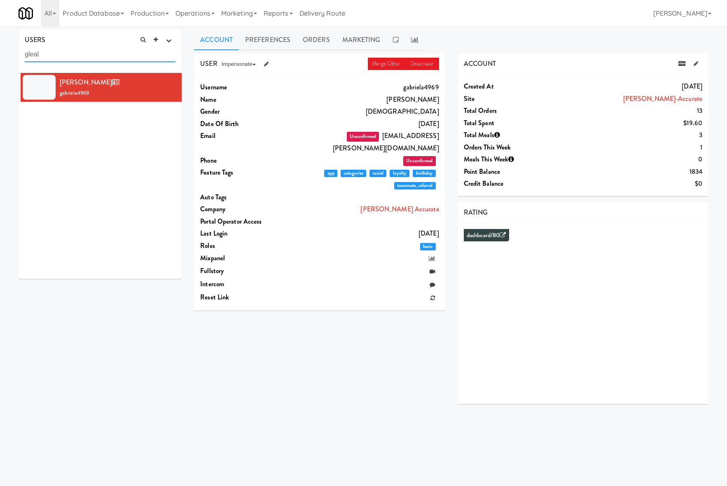
click at [122, 50] on input "gleal" at bounding box center [100, 54] width 151 height 15
paste input "avargasp2006"
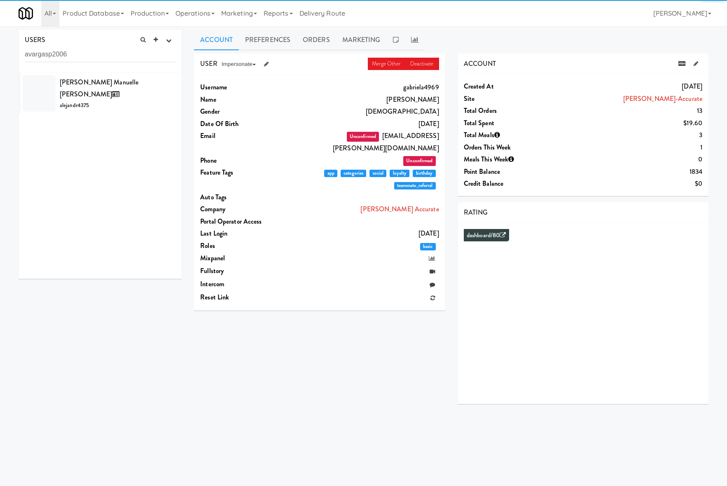
click at [111, 89] on div "Alejandro Manuelle Vargas Pena alejandr4375" at bounding box center [118, 93] width 116 height 35
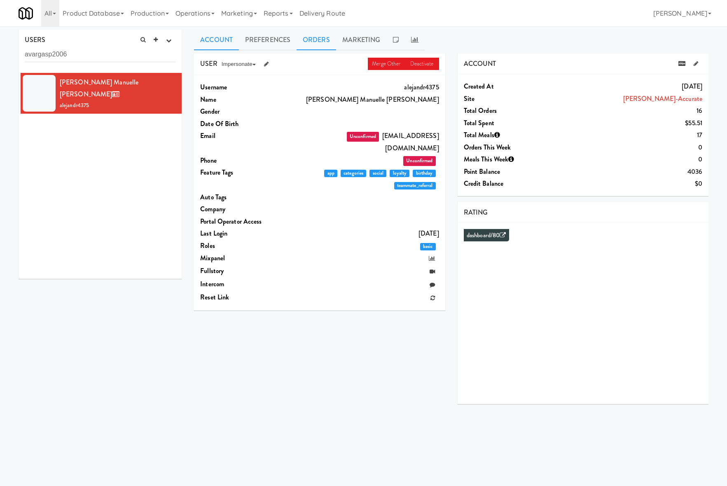
click at [319, 40] on link "Orders" at bounding box center [317, 40] width 40 height 21
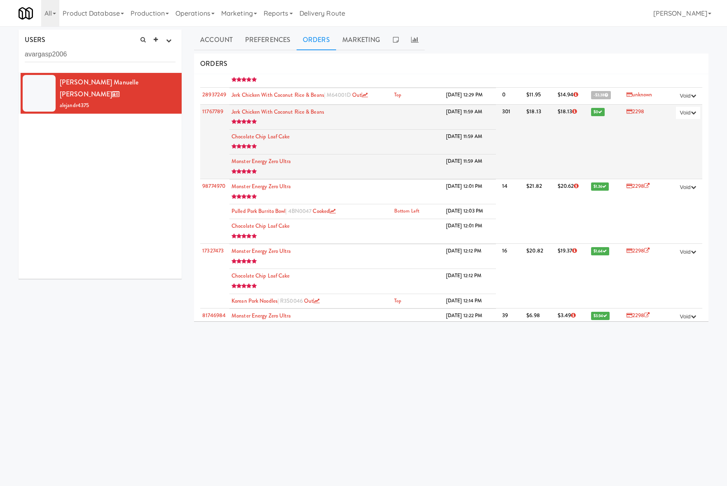
scroll to position [480, 0]
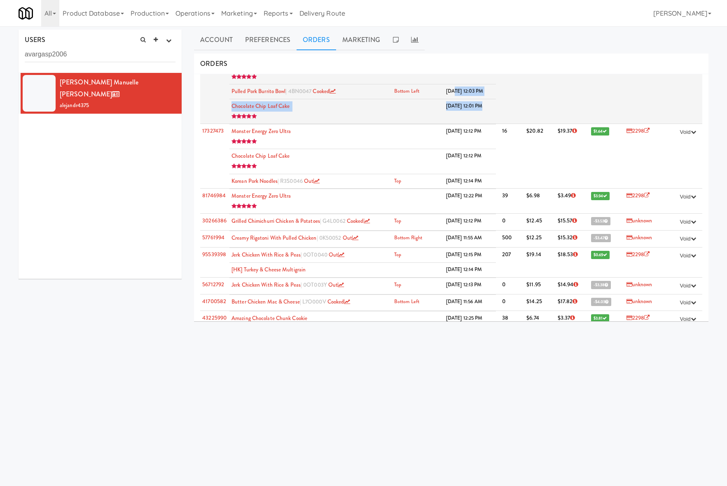
drag, startPoint x: 483, startPoint y: 112, endPoint x: 445, endPoint y: 100, distance: 39.9
click at [445, 100] on tbody "Monster Energy Zero Ultra 7/7/25 12:01 PM Pulled Pork Burrito Bowl | 4BN0047 co…" at bounding box center [363, 92] width 267 height 64
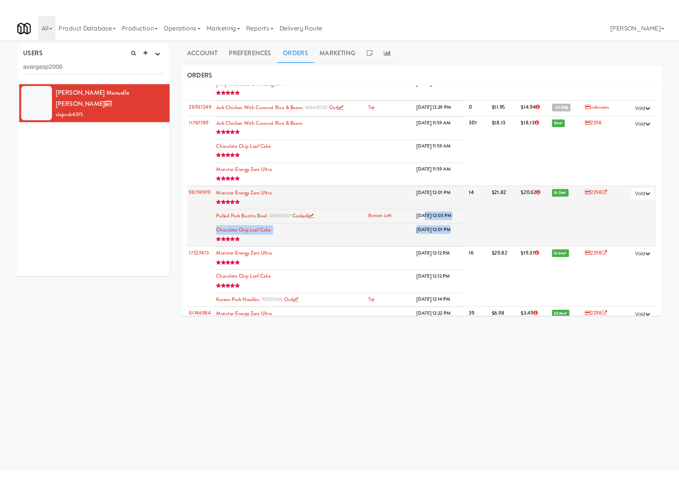
scroll to position [361, 0]
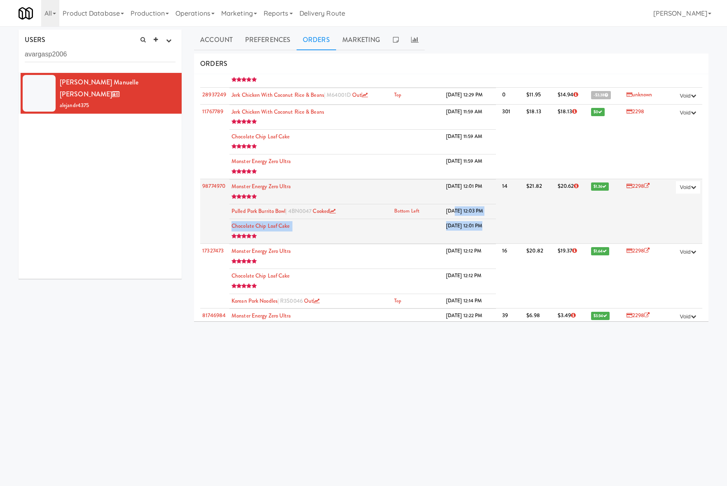
click at [264, 239] on div at bounding box center [311, 237] width 159 height 10
drag, startPoint x: 264, startPoint y: 239, endPoint x: 229, endPoint y: 187, distance: 62.9
click at [229, 187] on tr "98774970 Monster Energy Zero Ultra 7/7/25 12:01 PM Pulled Pork Burrito Bowl | 4…" at bounding box center [451, 211] width 502 height 65
click at [514, 211] on td "14" at bounding box center [512, 211] width 24 height 65
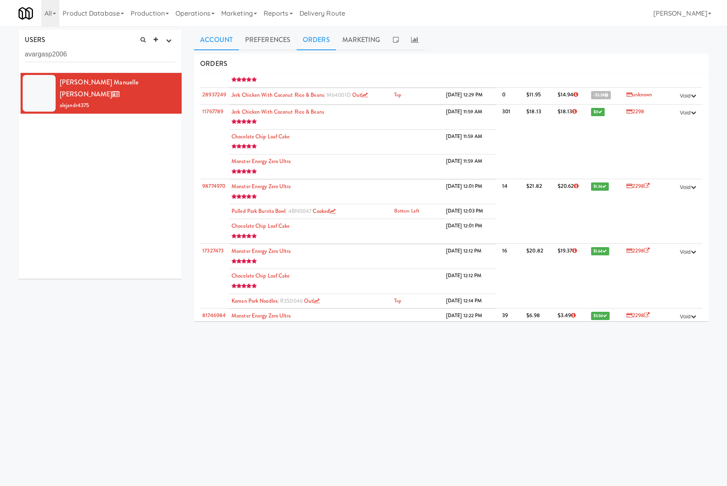
click at [207, 37] on link "Account" at bounding box center [216, 40] width 45 height 21
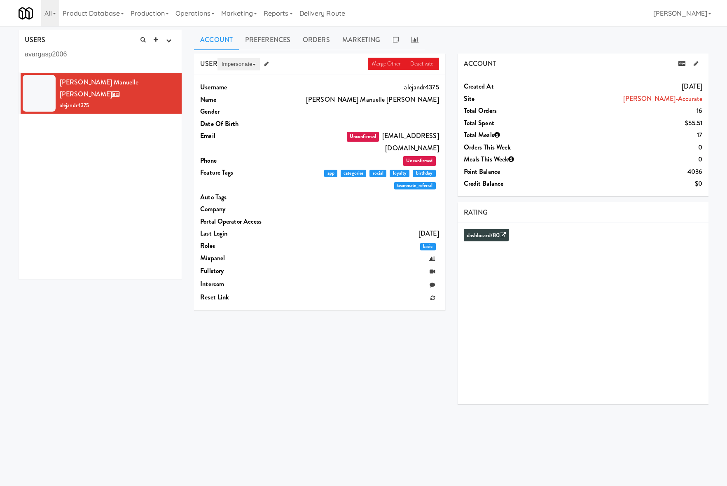
click at [238, 59] on button "Impersonate" at bounding box center [239, 64] width 42 height 12
click at [244, 78] on link "on App" at bounding box center [252, 80] width 69 height 15
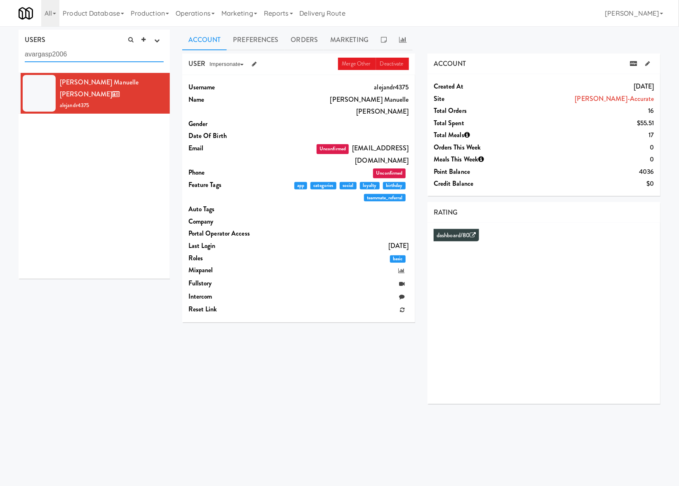
click at [83, 61] on input "avargasp2006" at bounding box center [94, 54] width 139 height 15
paste input "16479261037"
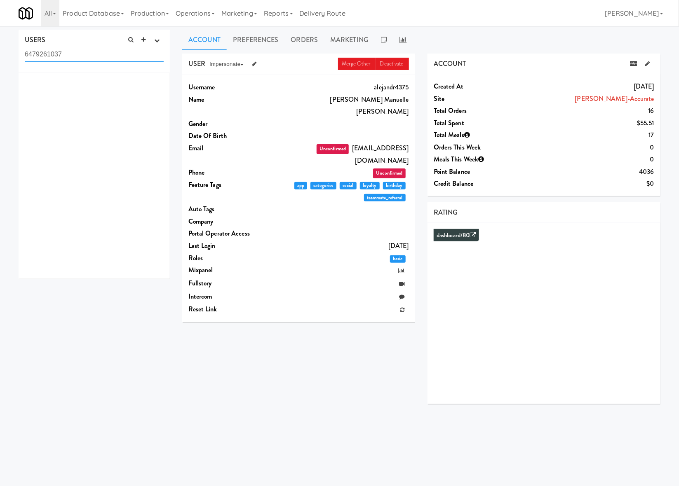
type input "6479261037"
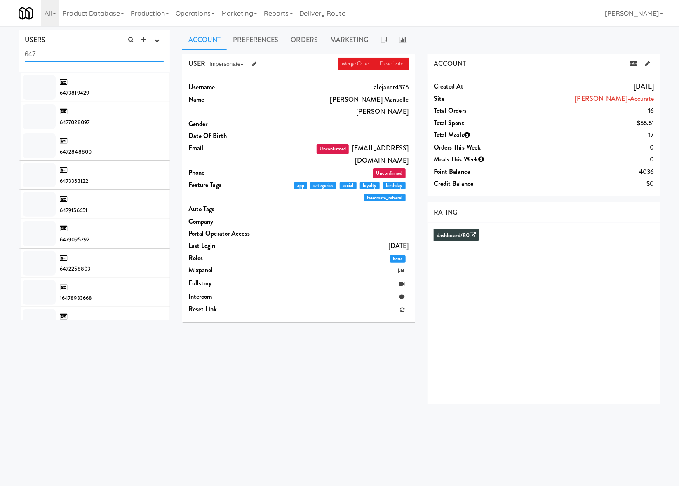
paste input "16479261037"
paste input "text"
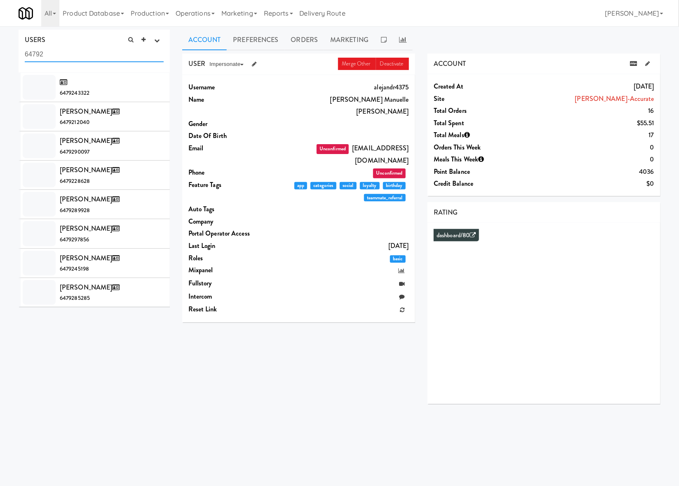
click at [63, 59] on input "64792" at bounding box center [94, 54] width 139 height 15
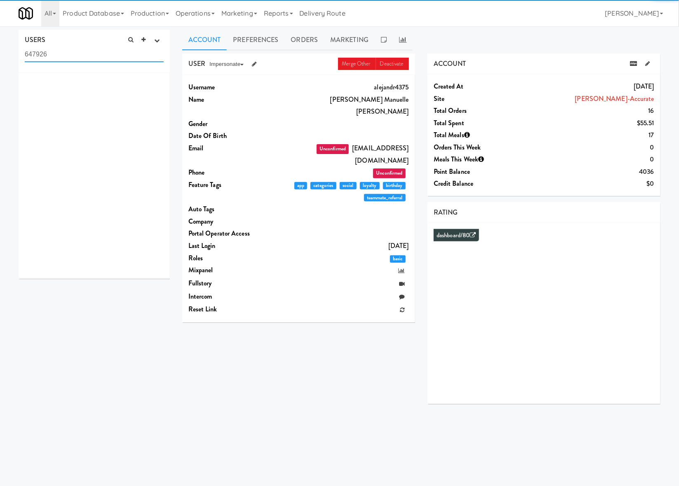
type input "647926"
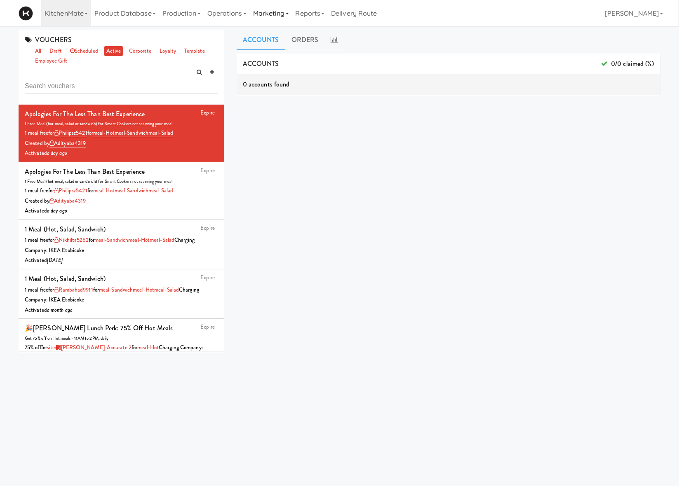
drag, startPoint x: 0, startPoint y: 0, endPoint x: 262, endPoint y: 18, distance: 262.3
click at [257, 21] on link "Marketing" at bounding box center [271, 13] width 42 height 26
click at [324, 14] on link "Reports" at bounding box center [310, 13] width 36 height 26
click at [341, 93] on link "Orders" at bounding box center [325, 94] width 66 height 15
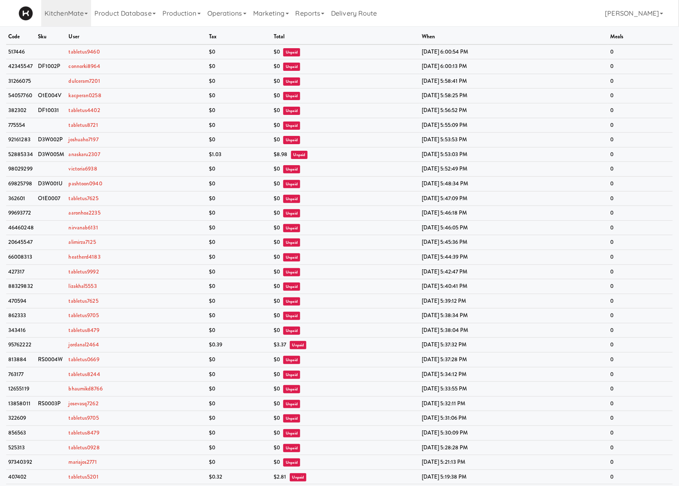
click at [322, 31] on th "total" at bounding box center [346, 37] width 148 height 15
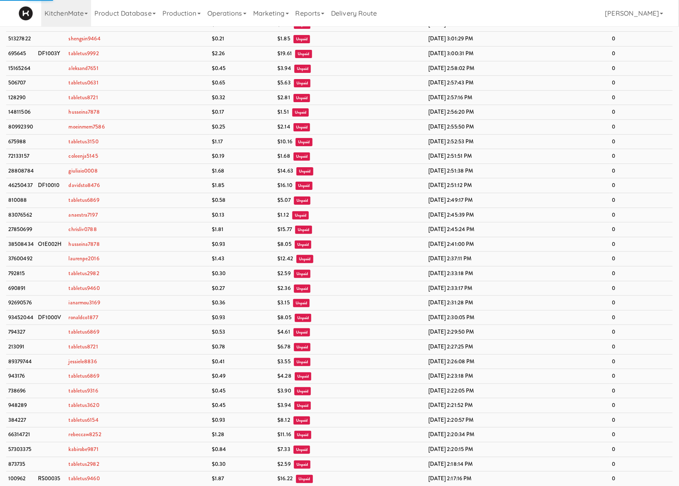
scroll to position [1331, 0]
